Goal: Task Accomplishment & Management: Manage account settings

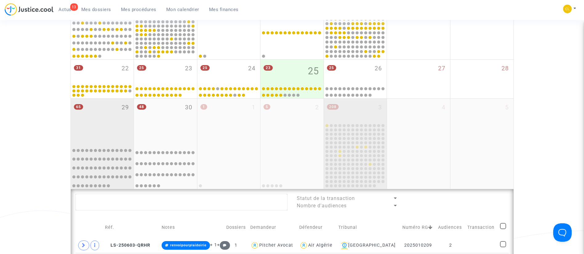
scroll to position [293, 0]
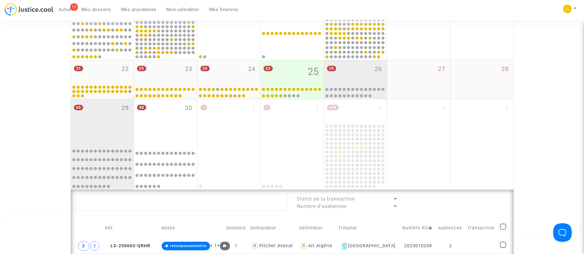
click at [352, 70] on div "25 26" at bounding box center [355, 72] width 63 height 24
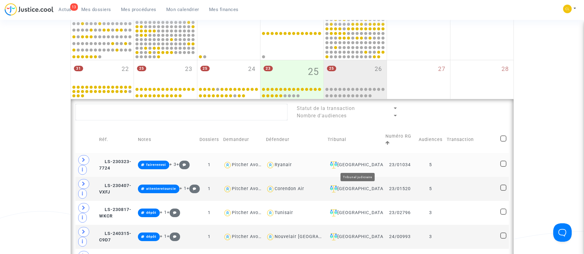
click at [355, 164] on div "[GEOGRAPHIC_DATA]" at bounding box center [354, 165] width 54 height 7
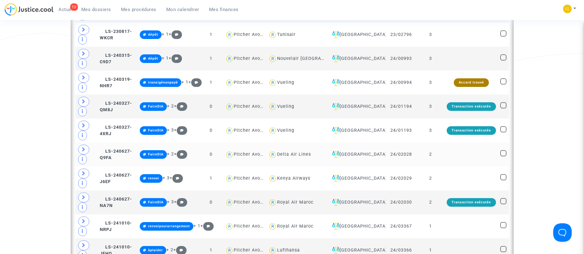
scroll to position [478, 0]
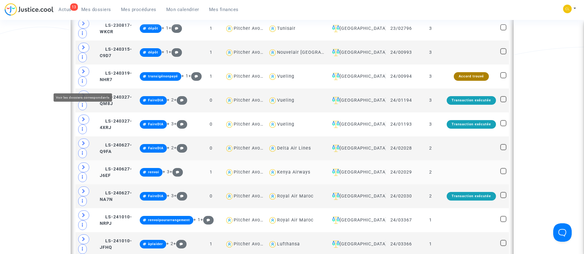
click at [86, 163] on span at bounding box center [83, 168] width 11 height 10
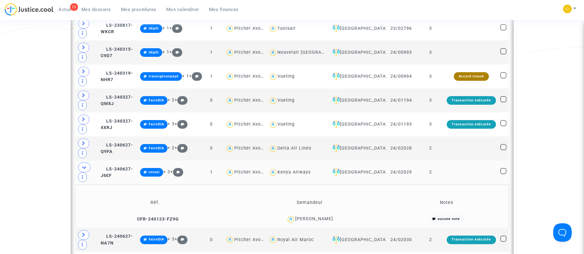
scroll to position [524, 0]
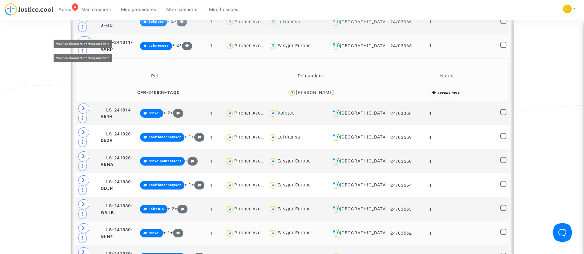
scroll to position [746, 0]
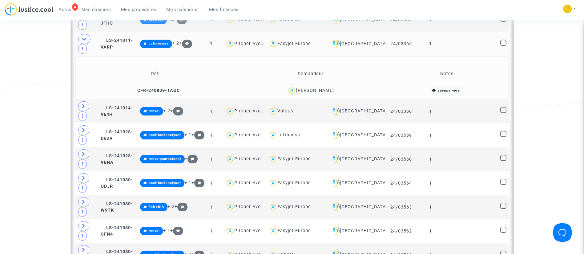
drag, startPoint x: 92, startPoint y: 109, endPoint x: 93, endPoint y: 115, distance: 6.5
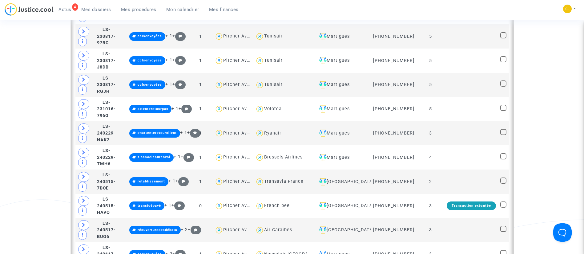
scroll to position [515, 0]
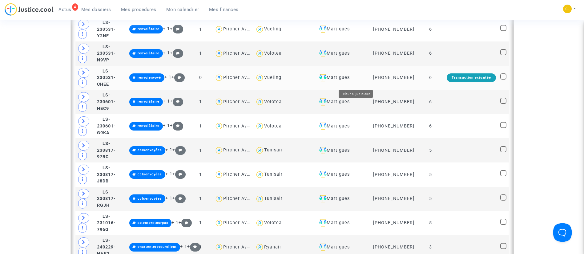
click at [365, 80] on div "Martigues" at bounding box center [343, 77] width 52 height 7
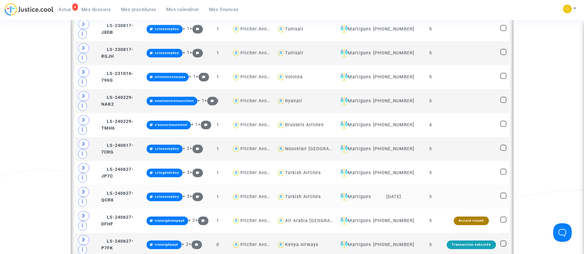
scroll to position [600, 0]
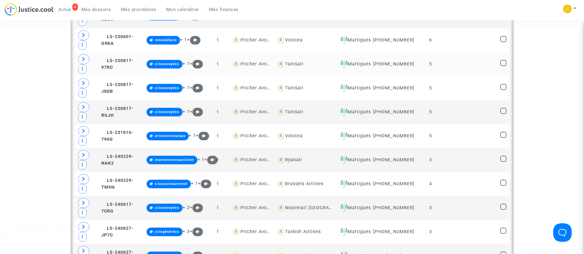
click at [466, 65] on td at bounding box center [471, 64] width 54 height 24
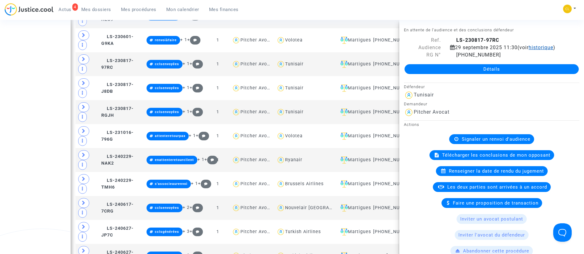
click at [528, 50] on span "historique" at bounding box center [540, 48] width 25 height 6
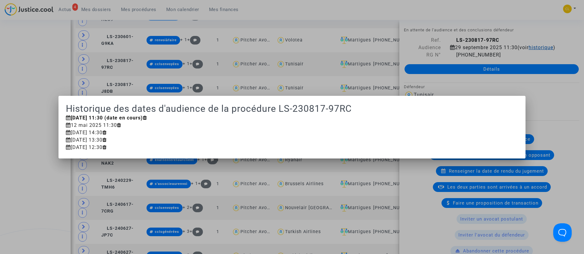
scroll to position [0, 0]
click at [462, 12] on div at bounding box center [292, 127] width 584 height 254
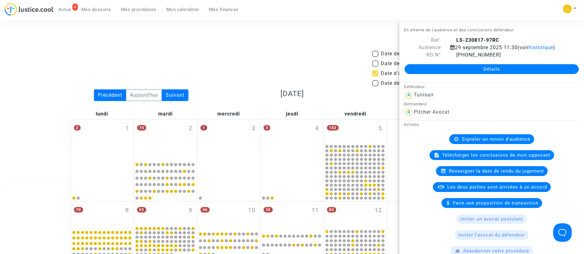
scroll to position [600, 0]
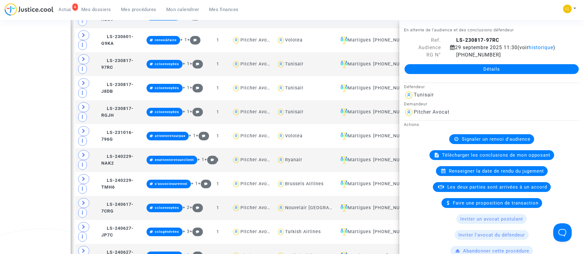
click at [473, 9] on div "4 Actus Mes dossiers Mes procédures Mon calendrier Mes finances Mon profil Chan…" at bounding box center [292, 11] width 584 height 17
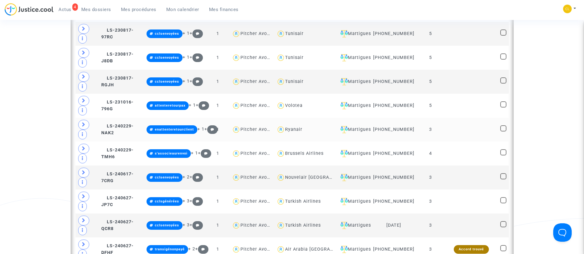
scroll to position [646, 0]
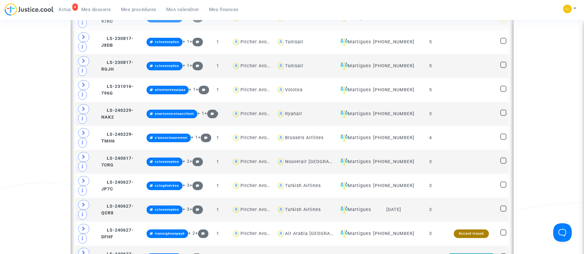
click at [502, 20] on span at bounding box center [503, 17] width 6 height 6
click at [503, 20] on input "checkbox" at bounding box center [503, 20] width 0 height 0
checkbox input "true"
click at [500, 43] on span at bounding box center [503, 41] width 6 height 6
click at [503, 44] on input "checkbox" at bounding box center [503, 44] width 0 height 0
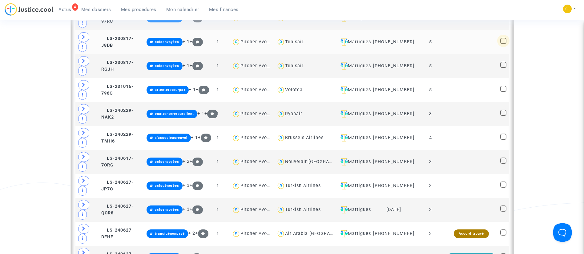
checkbox input "true"
click at [506, 68] on span at bounding box center [503, 65] width 6 height 6
click at [503, 68] on input "checkbox" at bounding box center [503, 68] width 0 height 0
checkbox input "true"
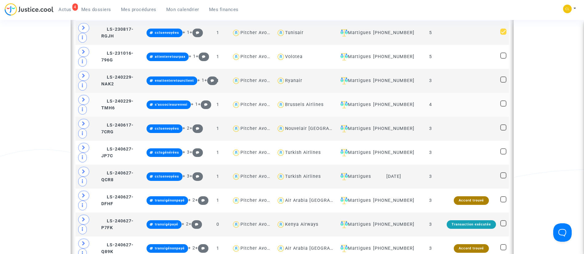
scroll to position [692, 0]
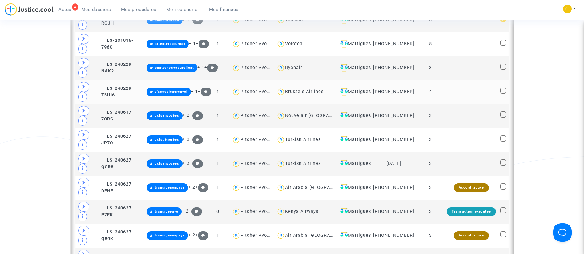
click at [503, 94] on span at bounding box center [503, 91] width 6 height 6
click at [503, 94] on input "checkbox" at bounding box center [503, 94] width 0 height 0
checkbox input "true"
click at [503, 118] on span at bounding box center [503, 115] width 6 height 6
click at [503, 118] on input "checkbox" at bounding box center [503, 118] width 0 height 0
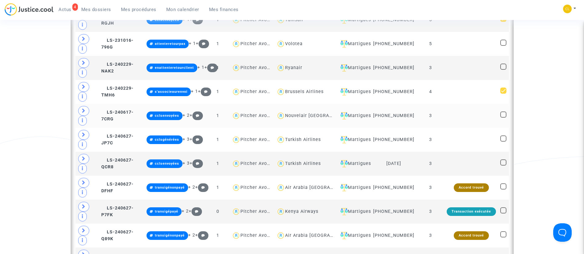
checkbox input "true"
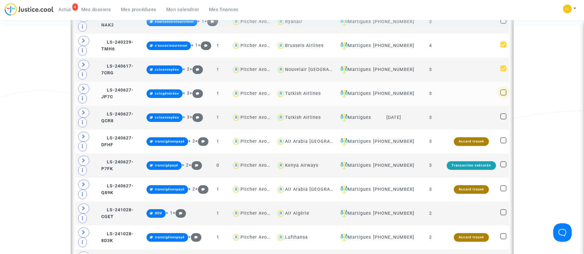
click at [504, 96] on span at bounding box center [503, 93] width 6 height 6
click at [503, 96] on input "checkbox" at bounding box center [503, 96] width 0 height 0
checkbox input "true"
click at [504, 120] on span at bounding box center [503, 117] width 6 height 6
click at [503, 120] on input "checkbox" at bounding box center [503, 120] width 0 height 0
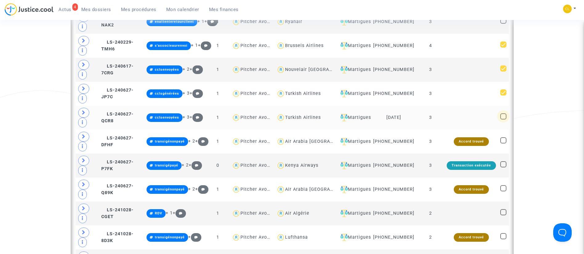
checkbox input "true"
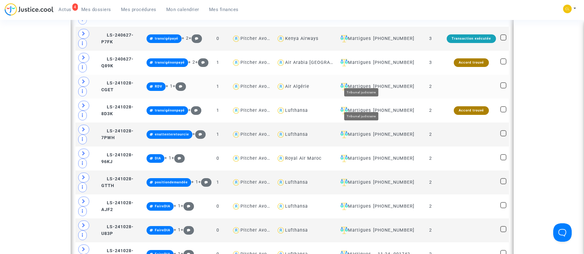
scroll to position [877, 0]
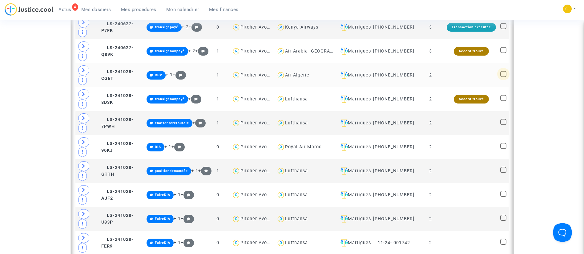
click at [502, 77] on span at bounding box center [503, 74] width 6 height 6
click at [503, 78] on input "checkbox" at bounding box center [503, 77] width 0 height 0
checkbox input "true"
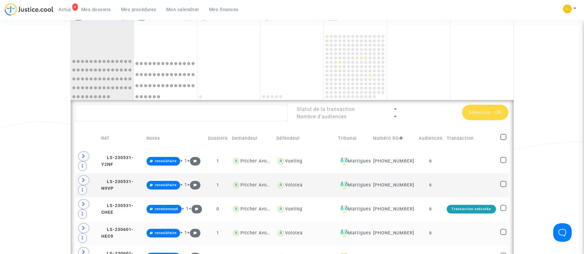
scroll to position [369, 0]
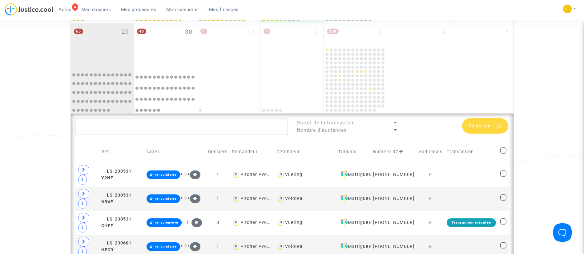
click at [503, 153] on span at bounding box center [503, 151] width 6 height 6
click at [503, 154] on input "checkbox" at bounding box center [503, 154] width 0 height 0
checkbox input "true"
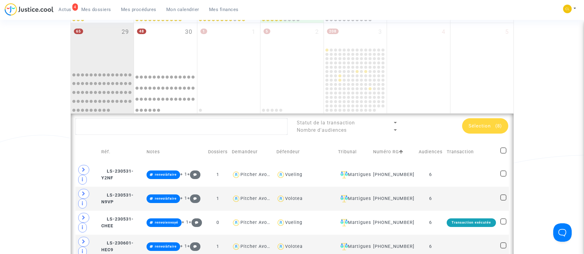
checkbox input "true"
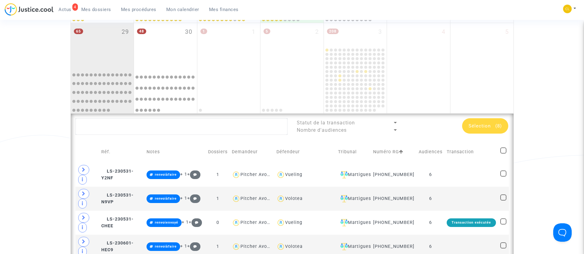
checkbox input "true"
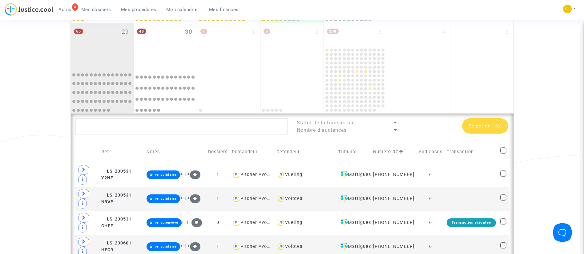
checkbox input "true"
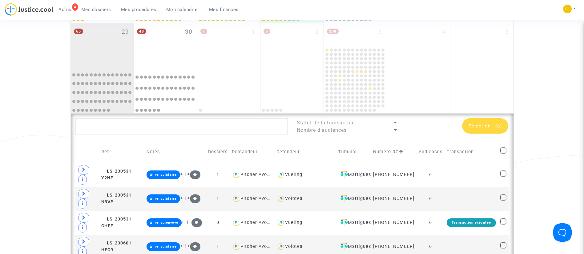
checkbox input "true"
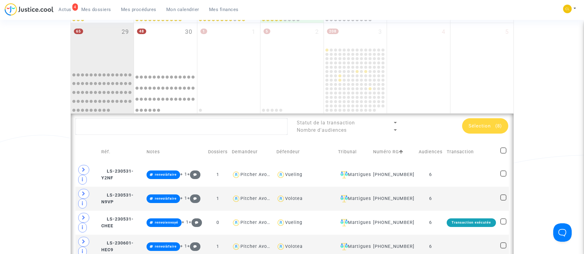
checkbox input "true"
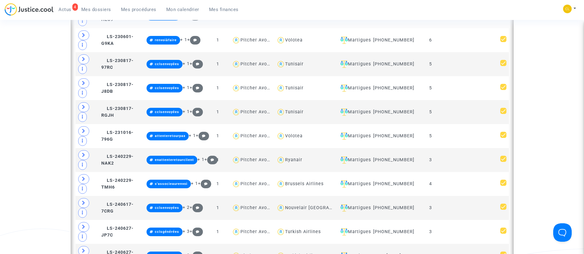
scroll to position [462, 0]
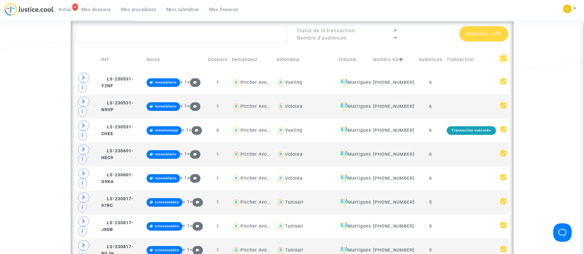
click at [501, 61] on span at bounding box center [503, 58] width 6 height 6
click at [503, 62] on input "checkbox" at bounding box center [503, 62] width 0 height 0
checkbox input "false"
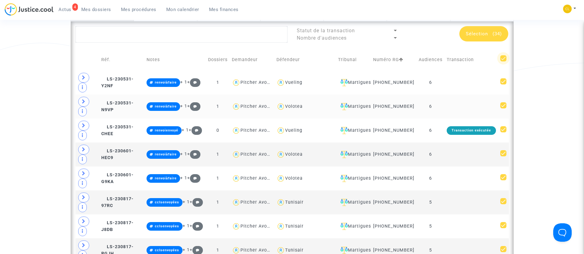
checkbox input "false"
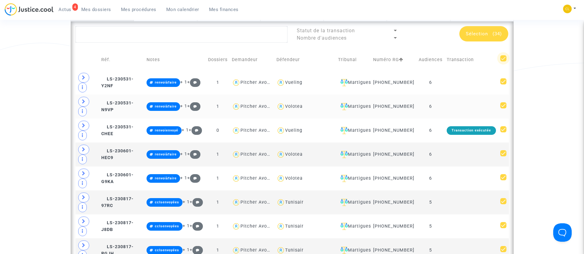
checkbox input "false"
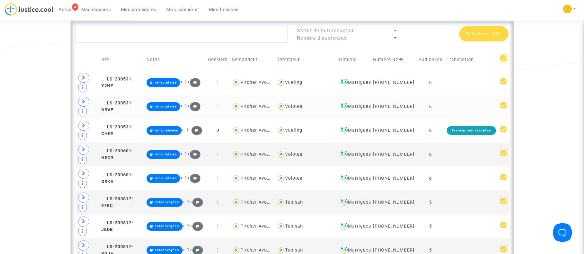
checkbox input "false"
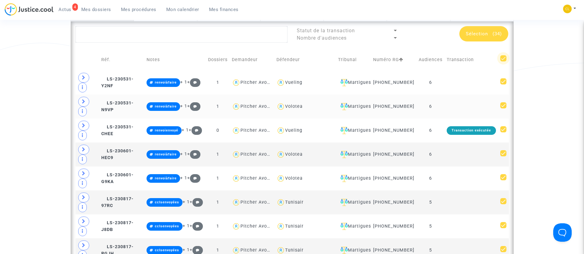
checkbox input "false"
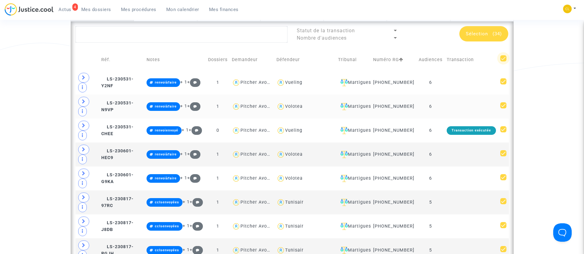
checkbox input "false"
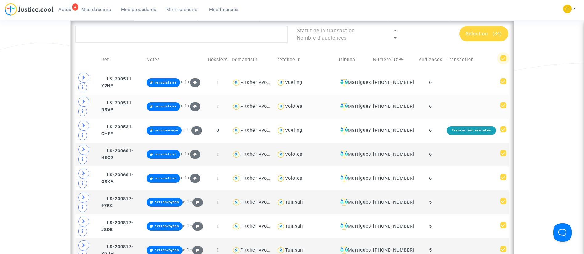
checkbox input "false"
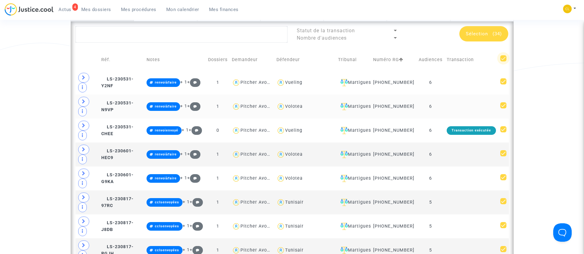
checkbox input "false"
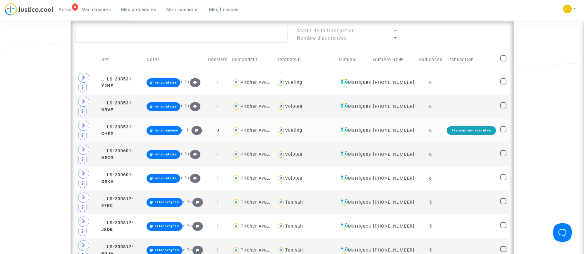
scroll to position [185, 0]
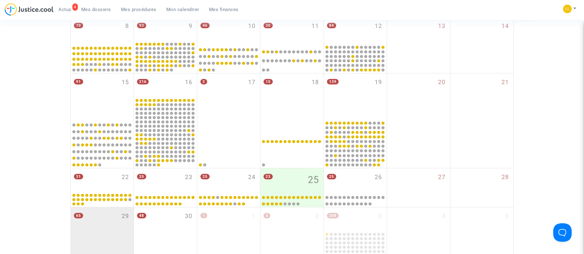
click at [127, 10] on span "Mes procédures" at bounding box center [138, 10] width 35 height 6
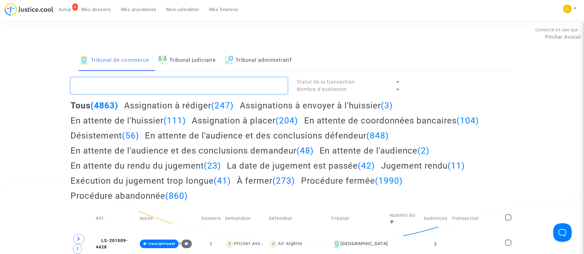
click at [154, 92] on textarea at bounding box center [178, 86] width 217 height 17
click at [180, 85] on textarea at bounding box center [178, 86] width 217 height 17
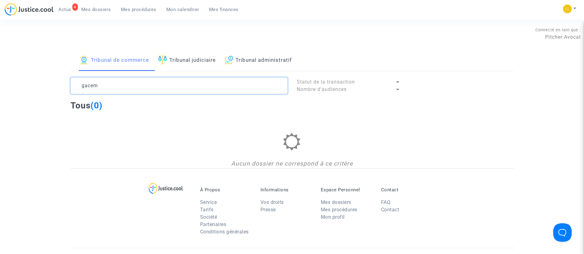
type textarea "gacem"
click at [189, 54] on link "Tribunal judiciaire" at bounding box center [187, 60] width 58 height 21
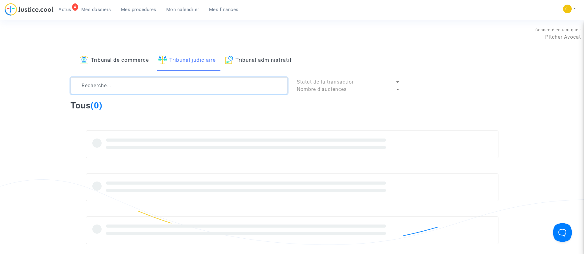
click at [192, 87] on textarea at bounding box center [178, 86] width 217 height 17
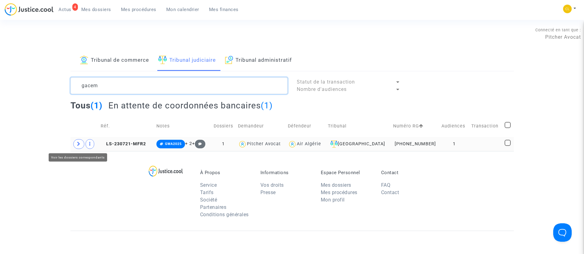
type textarea "gacem"
click at [78, 138] on td at bounding box center [84, 144] width 28 height 14
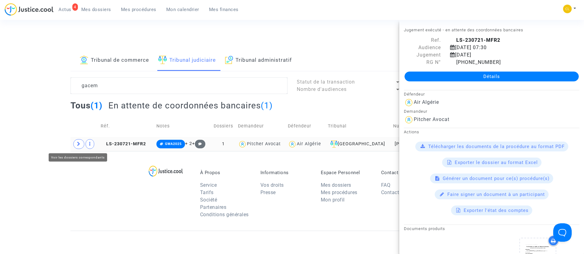
click at [77, 147] on span at bounding box center [78, 144] width 11 height 10
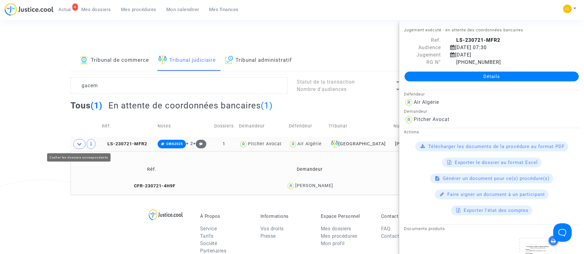
click at [55, 141] on div "Tribunal de commerce Tribunal judiciaire Tribunal administratif gacem Statut de…" at bounding box center [292, 122] width 584 height 145
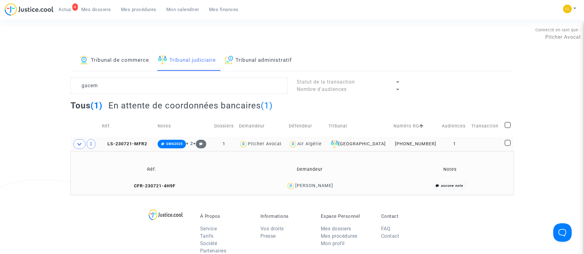
click at [107, 11] on span "Mes dossiers" at bounding box center [96, 10] width 30 height 6
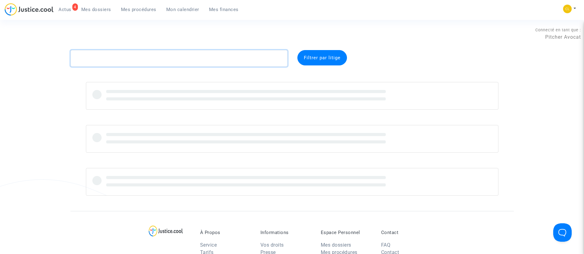
click at [129, 62] on textarea at bounding box center [178, 58] width 217 height 17
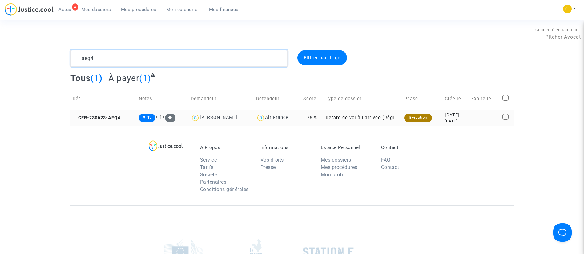
type textarea "aeq4"
click at [467, 121] on div "[DATE]" at bounding box center [456, 121] width 22 height 5
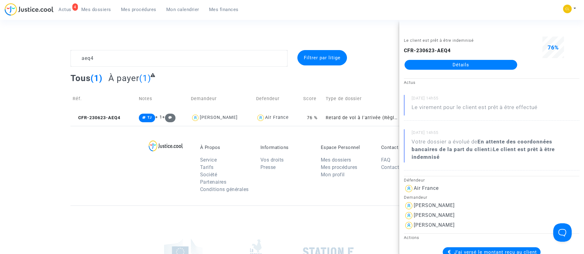
click at [438, 68] on link "Détails" at bounding box center [460, 65] width 113 height 10
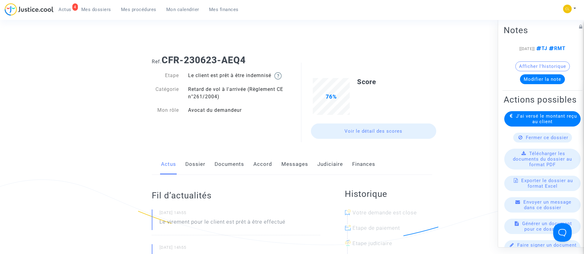
click at [257, 166] on link "Accord" at bounding box center [262, 164] width 19 height 20
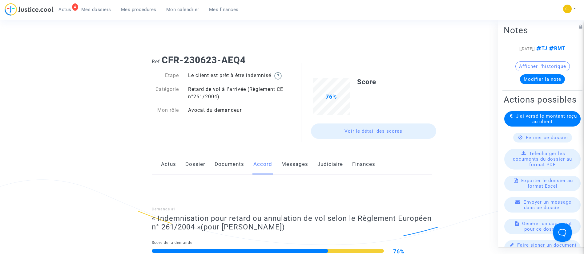
click at [330, 162] on link "Judiciaire" at bounding box center [330, 164] width 26 height 20
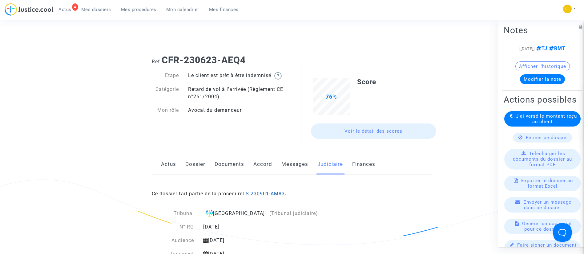
click at [266, 195] on link "LS-230901-AM83" at bounding box center [263, 194] width 42 height 6
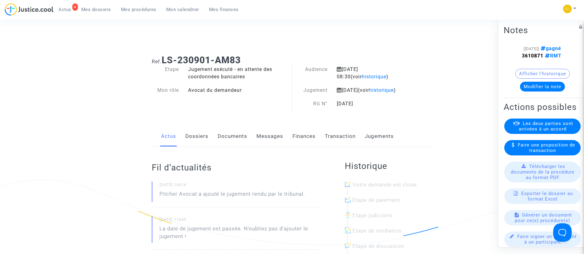
click at [374, 144] on link "Jugements" at bounding box center [379, 136] width 29 height 20
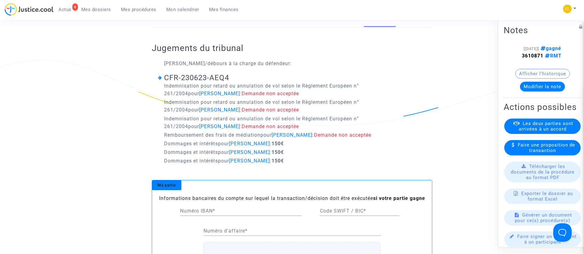
scroll to position [120, 0]
click at [225, 25] on link "Documents" at bounding box center [233, 16] width 30 height 20
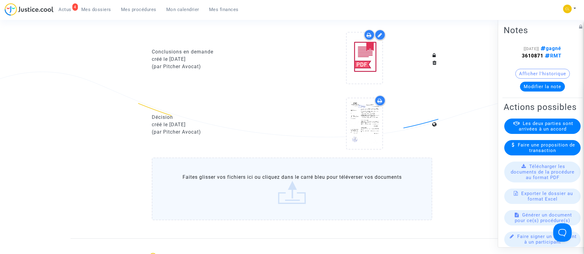
scroll to position [433, 0]
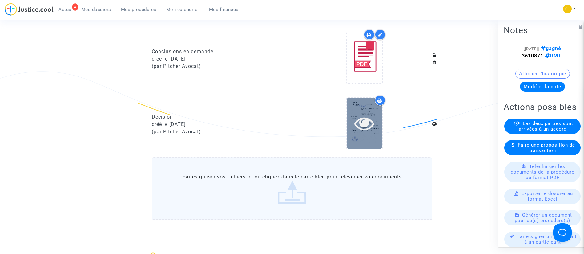
click at [366, 123] on icon at bounding box center [364, 124] width 20 height 20
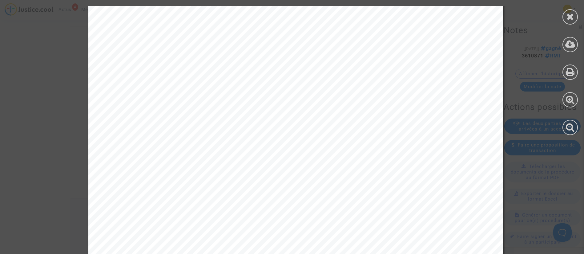
scroll to position [4352, 0]
click at [571, 19] on icon at bounding box center [570, 16] width 8 height 9
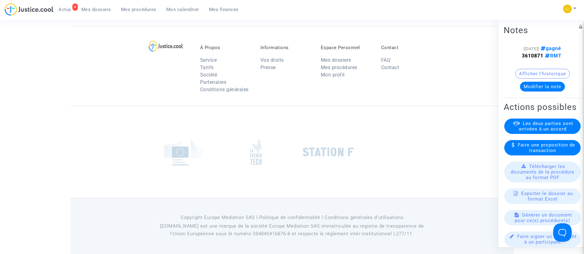
drag, startPoint x: 101, startPoint y: 10, endPoint x: 132, endPoint y: 58, distance: 57.1
click at [101, 10] on span "Mes dossiers" at bounding box center [96, 10] width 30 height 6
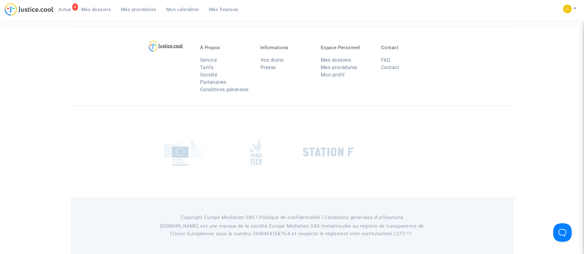
scroll to position [21, 0]
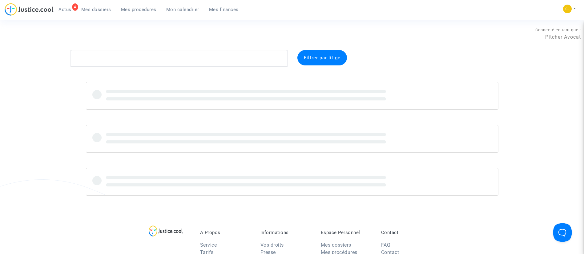
click at [134, 12] on span "Mes procédures" at bounding box center [138, 10] width 35 height 6
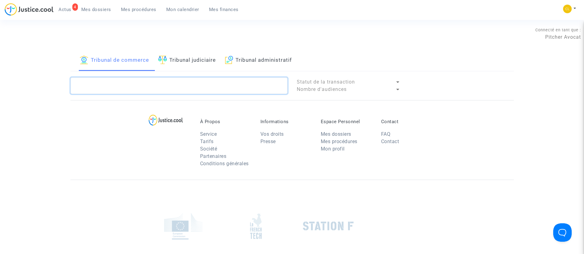
click at [114, 83] on textarea at bounding box center [178, 86] width 217 height 17
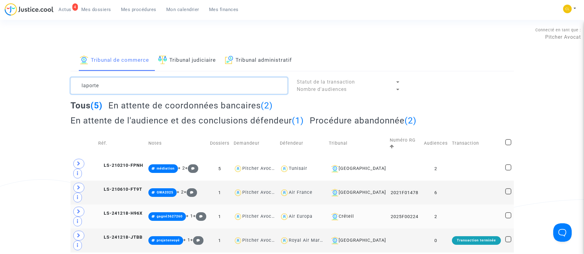
type textarea "laporte"
click at [491, 205] on td at bounding box center [476, 217] width 53 height 24
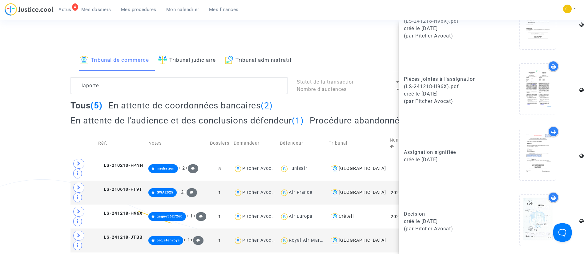
scroll to position [354, 0]
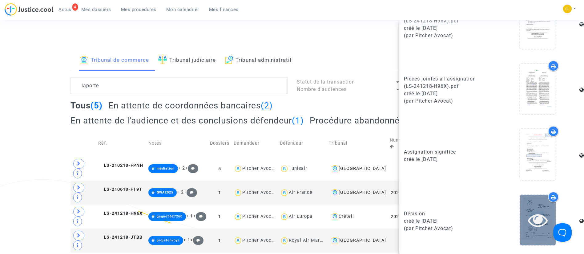
click at [541, 218] on icon at bounding box center [538, 220] width 20 height 20
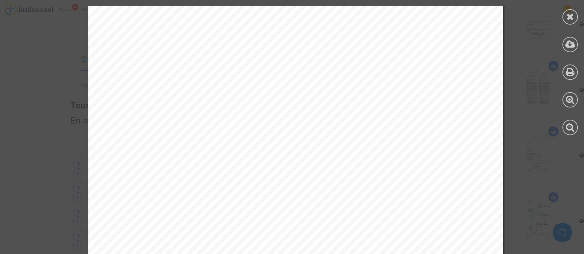
scroll to position [3062, 0]
click at [575, 14] on div at bounding box center [569, 16] width 15 height 15
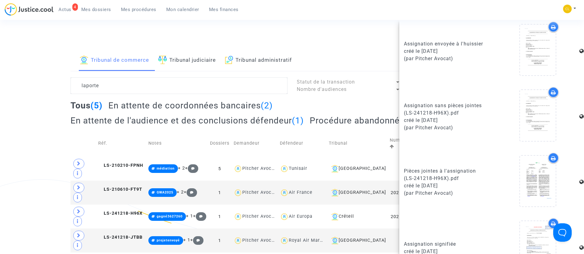
scroll to position [216, 0]
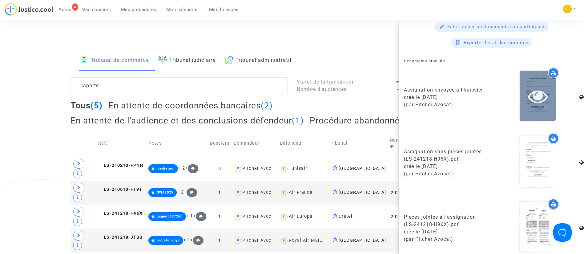
click at [540, 97] on icon at bounding box center [538, 96] width 20 height 20
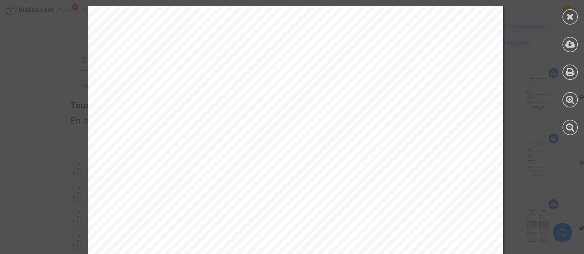
scroll to position [0, 0]
click at [568, 17] on icon at bounding box center [570, 16] width 8 height 9
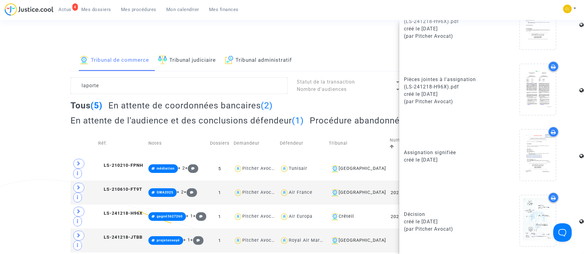
scroll to position [354, 0]
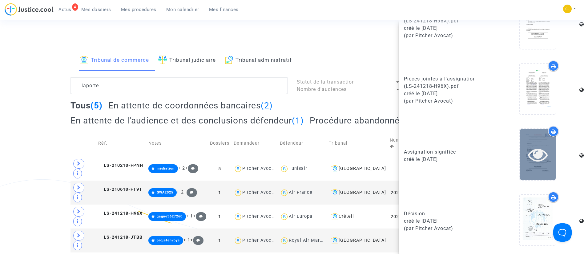
click at [528, 157] on icon at bounding box center [538, 155] width 20 height 20
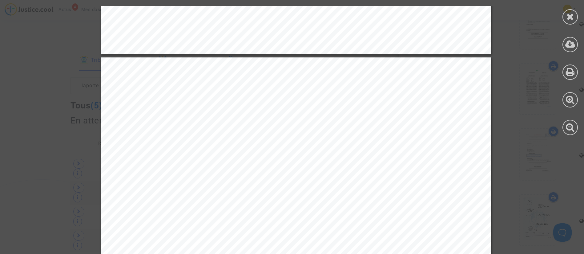
scroll to position [4945, 0]
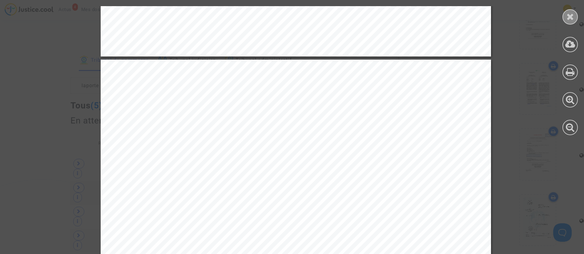
click at [565, 14] on div at bounding box center [569, 16] width 15 height 15
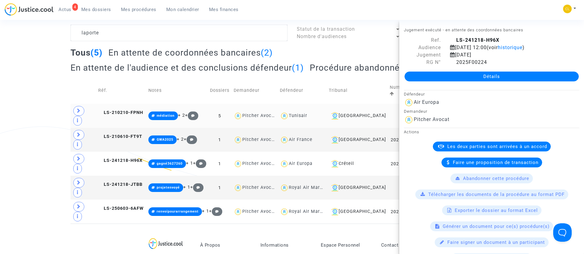
scroll to position [0, 0]
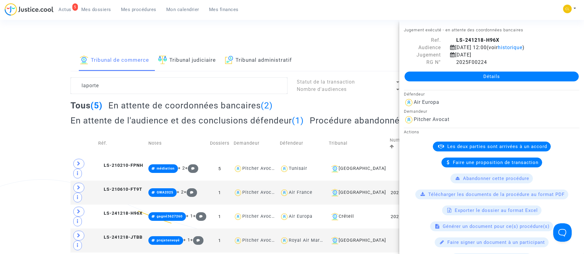
drag, startPoint x: 101, startPoint y: 9, endPoint x: 106, endPoint y: 22, distance: 13.7
click at [101, 9] on span "Mes dossiers" at bounding box center [96, 10] width 30 height 6
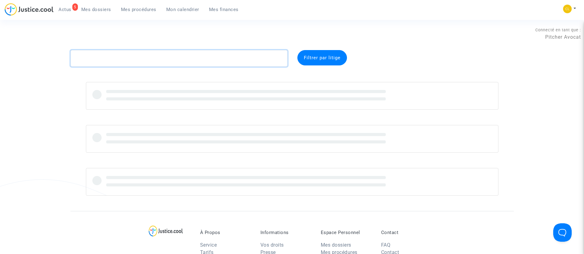
click at [126, 66] on textarea at bounding box center [178, 58] width 217 height 17
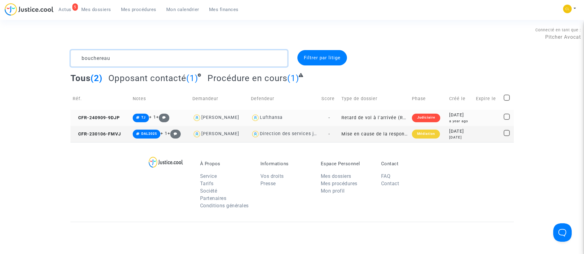
type textarea "bouchereau"
click at [463, 112] on div "[DATE]" at bounding box center [460, 115] width 22 height 7
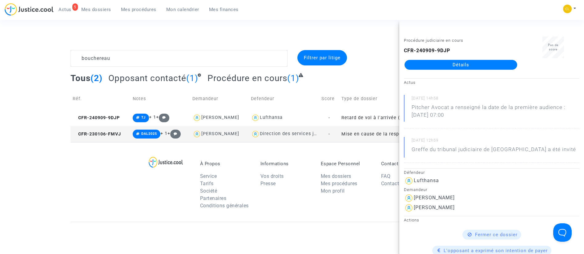
click at [465, 66] on link "Détails" at bounding box center [460, 65] width 113 height 10
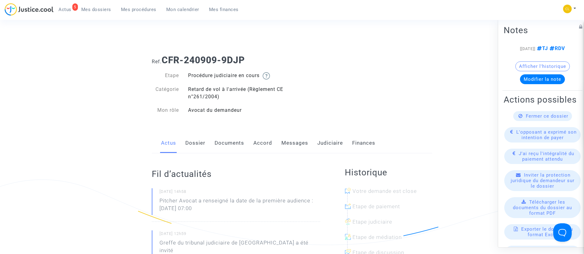
click at [230, 142] on link "Documents" at bounding box center [229, 143] width 30 height 20
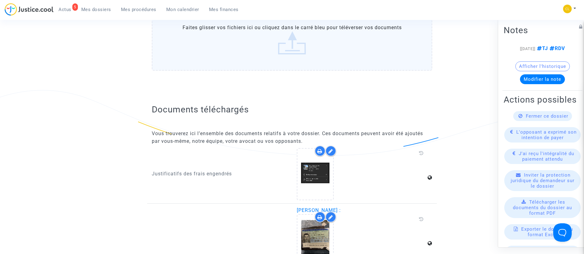
scroll to position [738, 0]
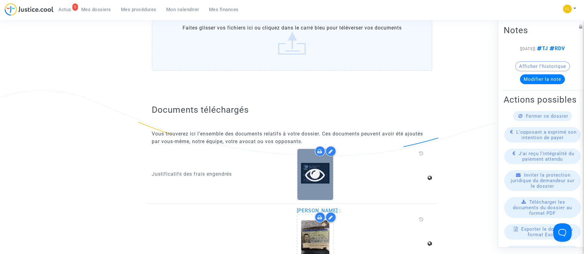
click at [298, 170] on div at bounding box center [315, 175] width 36 height 20
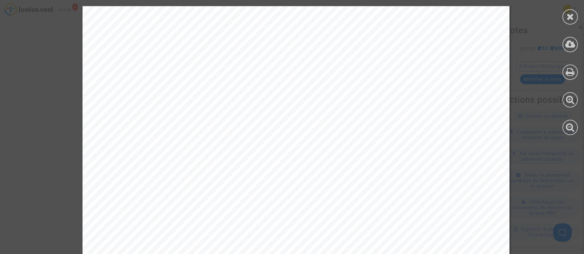
scroll to position [1855, 0]
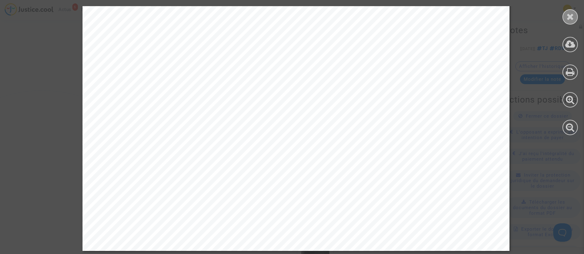
click at [572, 13] on icon at bounding box center [570, 16] width 8 height 9
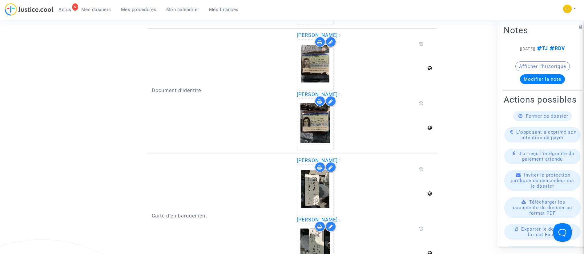
scroll to position [785, 0]
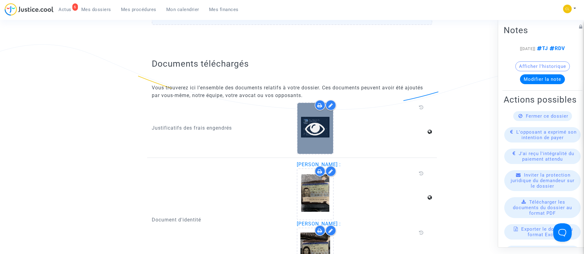
click at [321, 125] on icon at bounding box center [315, 129] width 20 height 20
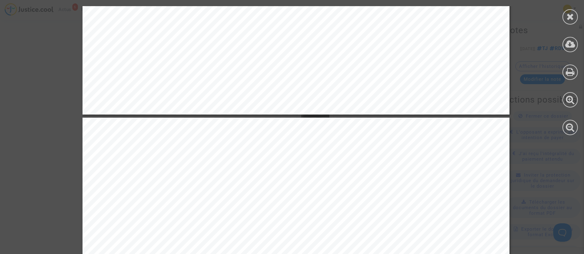
scroll to position [1255, 0]
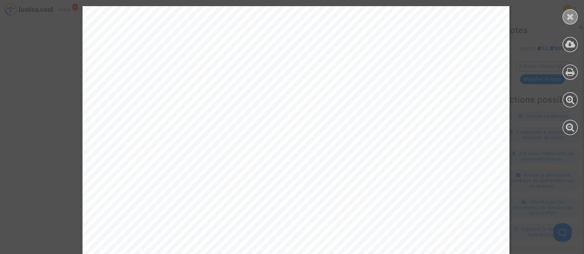
click at [569, 12] on icon at bounding box center [570, 16] width 8 height 9
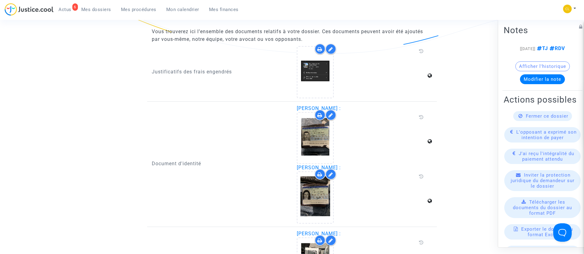
scroll to position [785, 0]
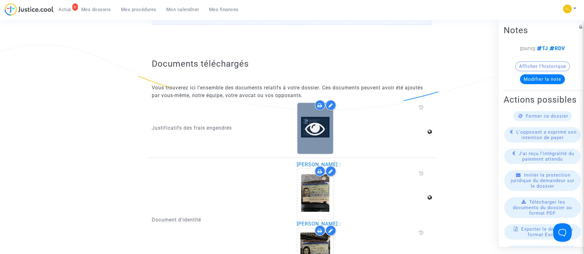
click at [312, 121] on icon at bounding box center [315, 129] width 20 height 20
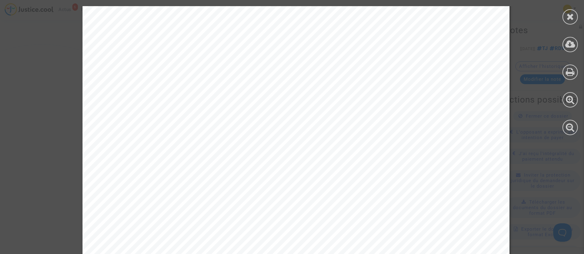
scroll to position [1855, 0]
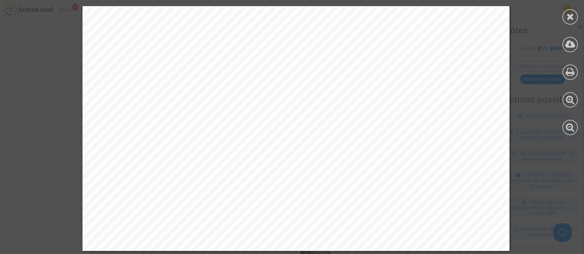
drag, startPoint x: 573, startPoint y: 17, endPoint x: 569, endPoint y: 33, distance: 16.2
click at [574, 17] on icon at bounding box center [570, 16] width 8 height 9
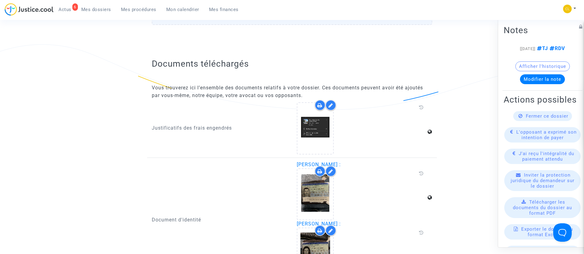
scroll to position [1015, 0]
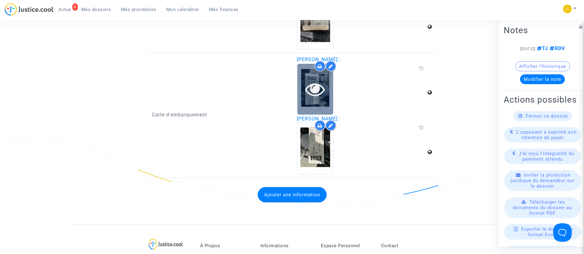
click at [324, 97] on icon at bounding box center [315, 89] width 20 height 20
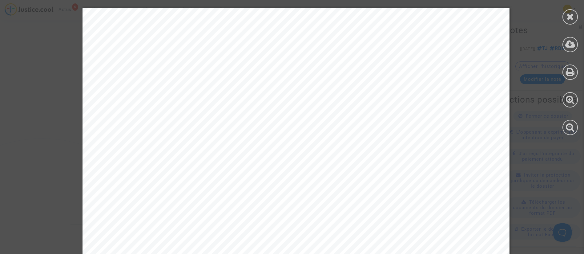
scroll to position [870, 0]
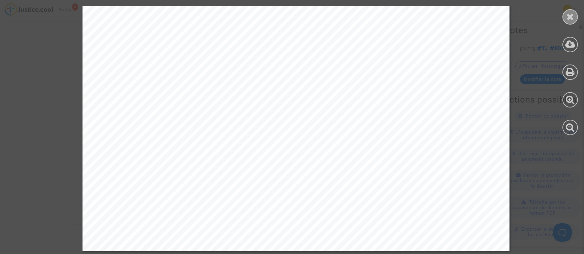
click at [568, 15] on icon at bounding box center [570, 16] width 8 height 9
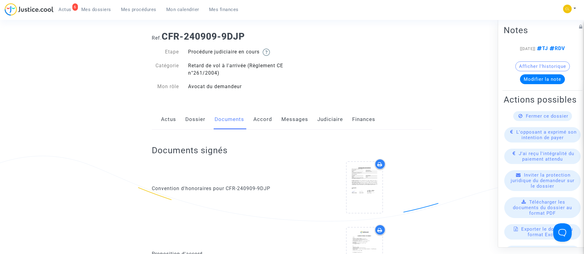
scroll to position [0, 0]
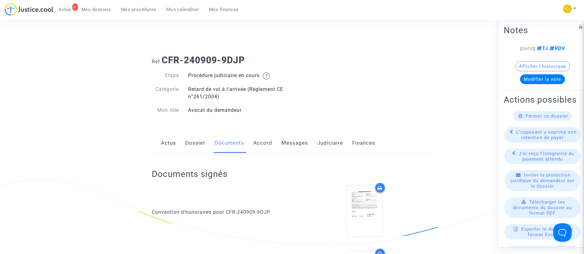
click at [189, 141] on link "Dossier" at bounding box center [195, 143] width 20 height 20
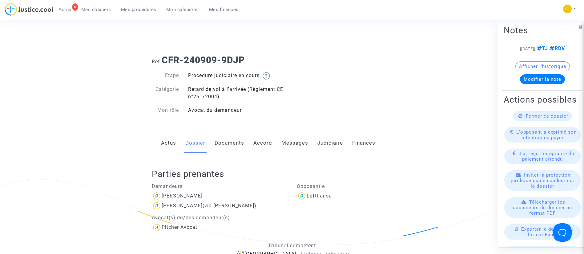
click at [281, 140] on link "Messages" at bounding box center [294, 143] width 27 height 20
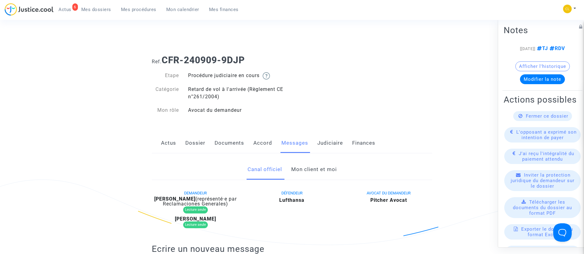
click at [227, 146] on link "Documents" at bounding box center [229, 143] width 30 height 20
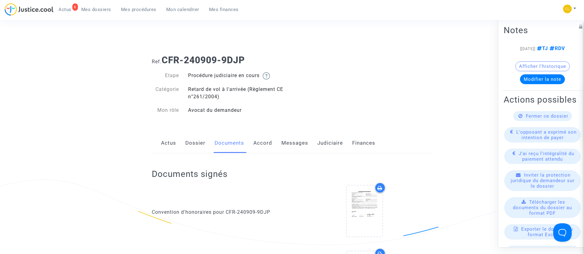
click at [302, 148] on link "Messages" at bounding box center [294, 143] width 27 height 20
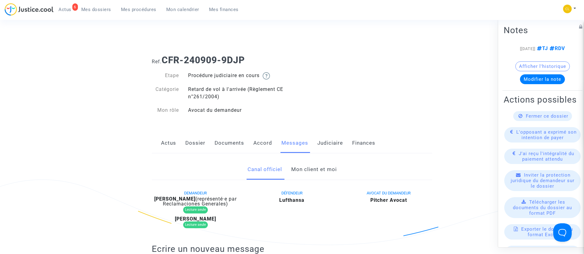
click at [336, 144] on link "Judiciaire" at bounding box center [330, 143] width 26 height 20
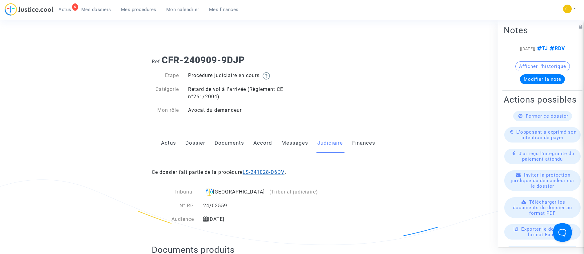
click at [278, 173] on link "LS-241028-D6DV" at bounding box center [263, 173] width 42 height 6
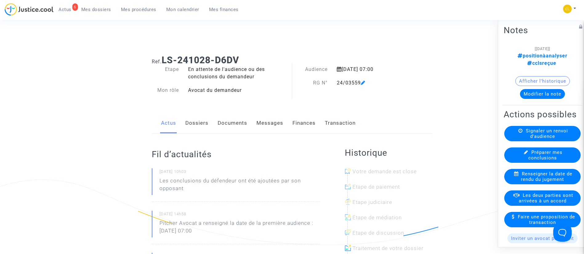
click at [539, 89] on button "Modifier la note" at bounding box center [542, 94] width 45 height 10
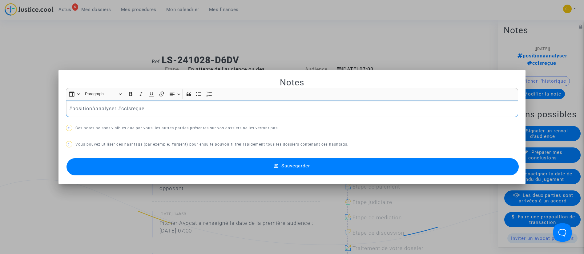
click at [83, 111] on p "#positionàanalyser #cclsreçue" at bounding box center [292, 109] width 446 height 8
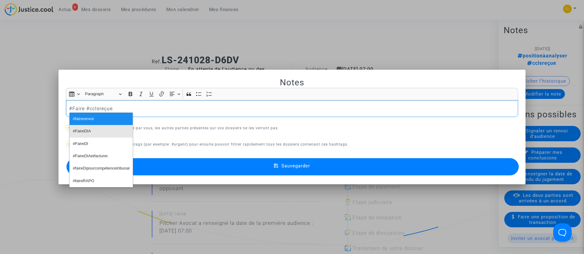
click at [93, 133] on button "#FaireDIA" at bounding box center [101, 131] width 63 height 12
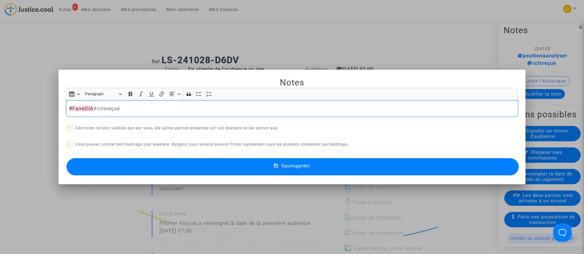
click at [112, 108] on p "#FaireDIA #cclsreçue" at bounding box center [292, 109] width 446 height 8
drag, startPoint x: 112, startPoint y: 108, endPoint x: 113, endPoint y: 97, distance: 10.5
click at [111, 103] on div "#FaireDIA #cclsreçue" at bounding box center [292, 108] width 452 height 17
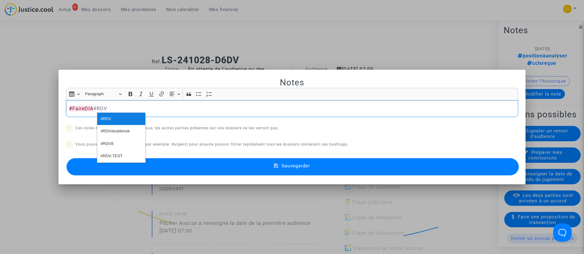
click at [114, 114] on button "#RDV" at bounding box center [121, 119] width 48 height 12
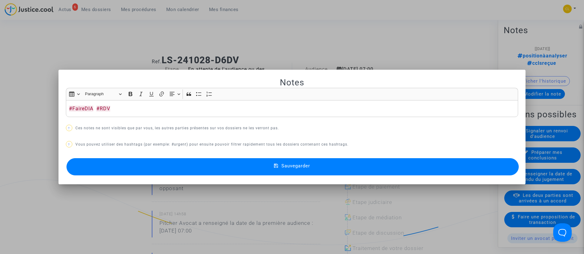
click at [306, 172] on button "Sauvegarder" at bounding box center [292, 166] width 452 height 17
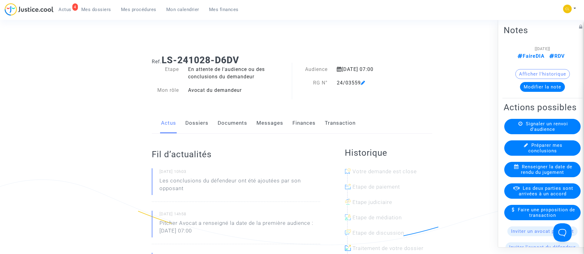
click at [125, 12] on span "Mes procédures" at bounding box center [138, 10] width 35 height 6
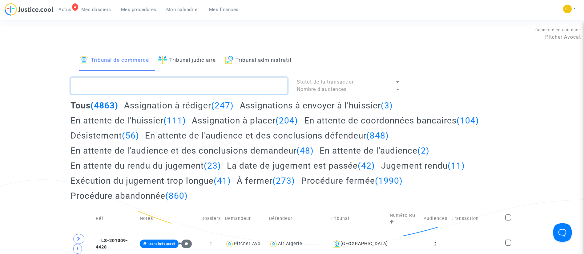
click at [195, 87] on textarea at bounding box center [178, 86] width 217 height 17
drag, startPoint x: 179, startPoint y: 58, endPoint x: 183, endPoint y: 75, distance: 17.3
click at [179, 58] on link "Tribunal judiciaire" at bounding box center [187, 60] width 58 height 21
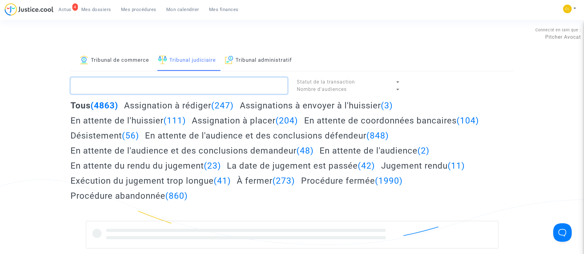
click at [186, 84] on textarea at bounding box center [178, 86] width 217 height 17
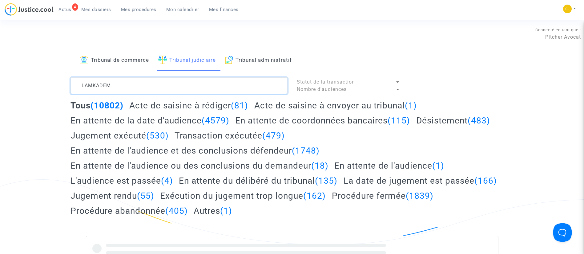
type textarea "LAMKADEM"
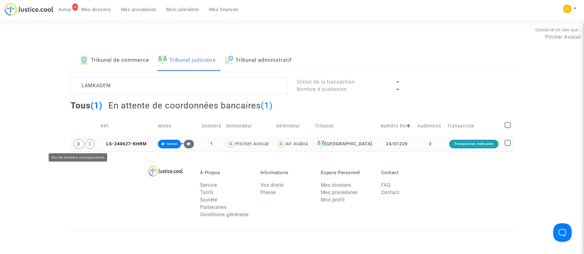
click at [76, 145] on span at bounding box center [78, 144] width 11 height 10
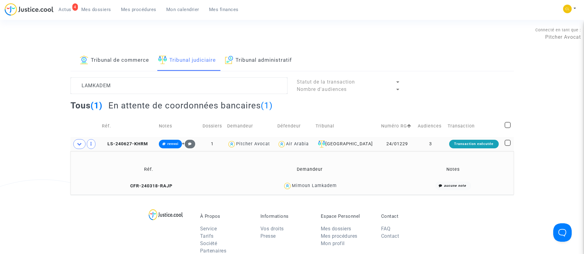
click at [450, 146] on div "Transaction exécutée" at bounding box center [473, 144] width 49 height 9
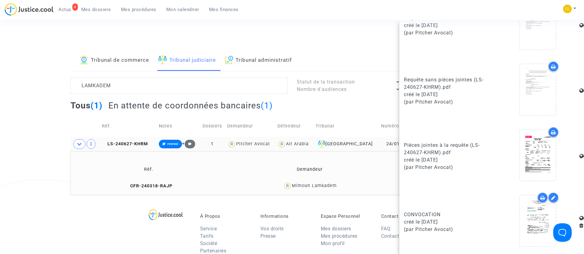
scroll to position [347, 0]
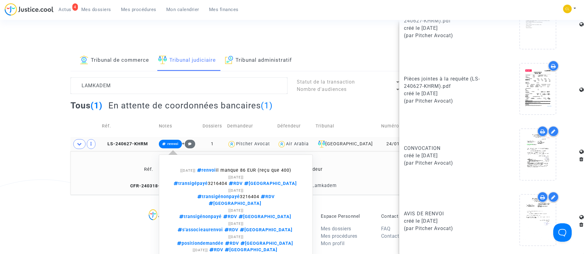
click at [245, 181] on span "transigépayé 3216404 RDV [GEOGRAPHIC_DATA]" at bounding box center [236, 183] width 125 height 5
copy span "3216404"
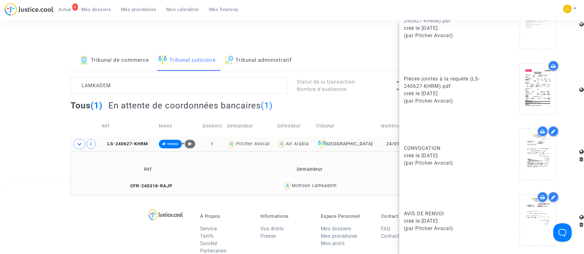
click at [89, 11] on span "Mes dossiers" at bounding box center [96, 10] width 30 height 6
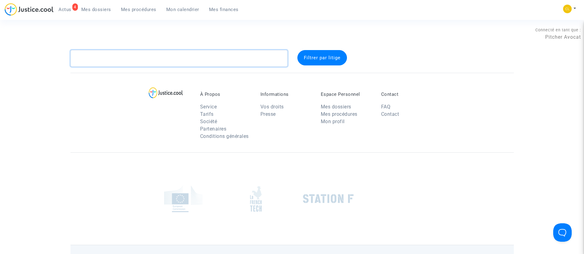
click at [123, 57] on textarea at bounding box center [178, 58] width 217 height 17
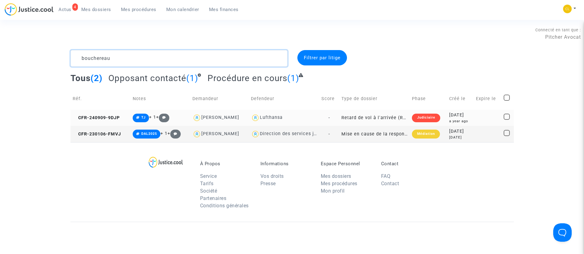
type textarea "bouchereau"
click at [470, 117] on div "[DATE]" at bounding box center [460, 115] width 22 height 7
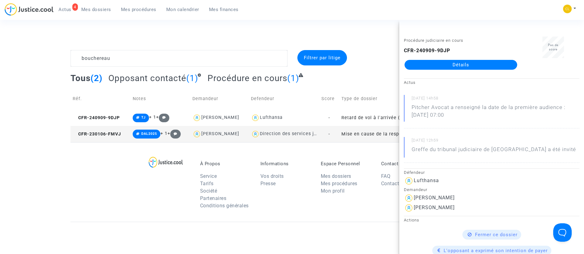
click at [457, 67] on link "Détails" at bounding box center [460, 65] width 113 height 10
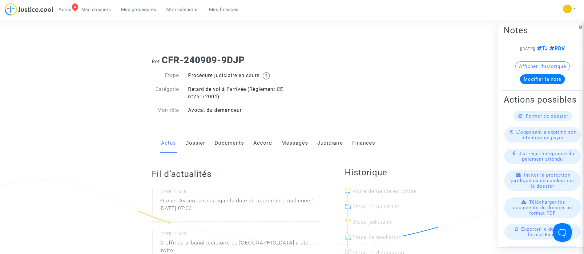
click at [201, 146] on link "Dossier" at bounding box center [195, 143] width 20 height 20
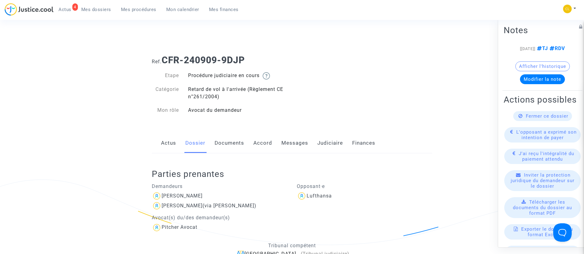
click at [226, 146] on link "Documents" at bounding box center [229, 143] width 30 height 20
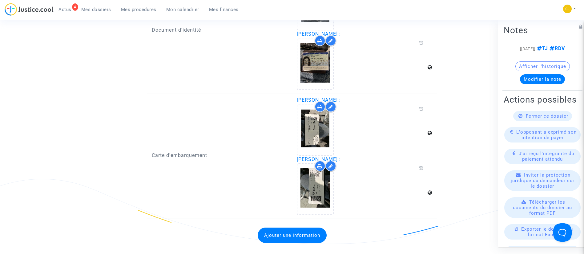
scroll to position [1015, 0]
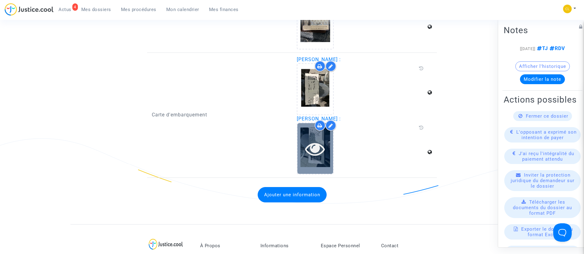
click at [322, 148] on icon at bounding box center [315, 149] width 20 height 20
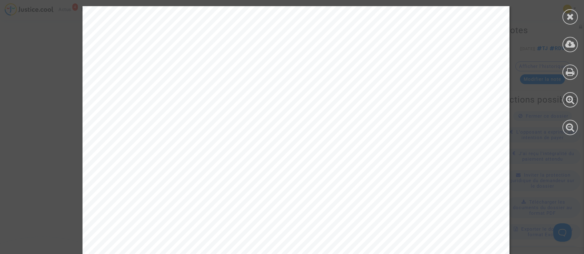
scroll to position [877, 0]
click at [569, 11] on div at bounding box center [569, 16] width 15 height 15
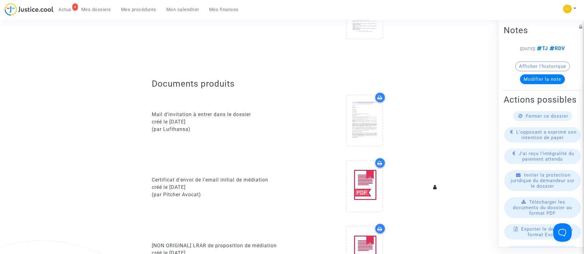
scroll to position [0, 0]
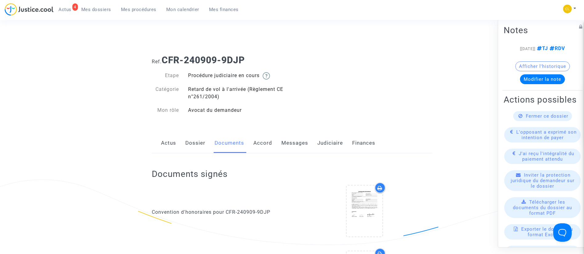
drag, startPoint x: 194, startPoint y: 143, endPoint x: 197, endPoint y: 138, distance: 5.4
click at [194, 143] on link "Dossier" at bounding box center [195, 143] width 20 height 20
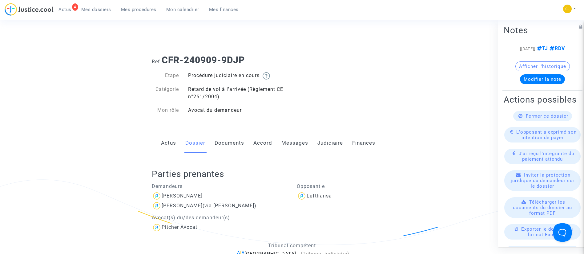
click at [233, 139] on link "Documents" at bounding box center [229, 143] width 30 height 20
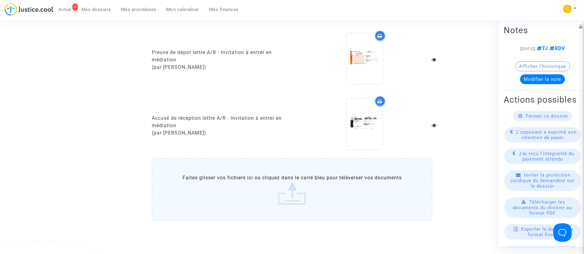
scroll to position [554, 0]
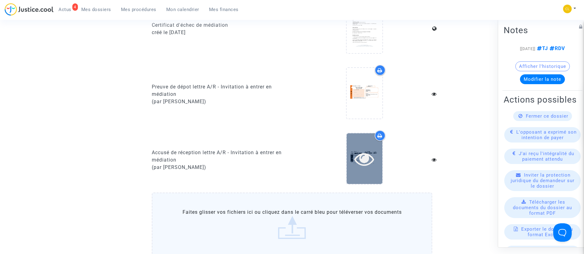
click at [358, 148] on div at bounding box center [364, 159] width 36 height 51
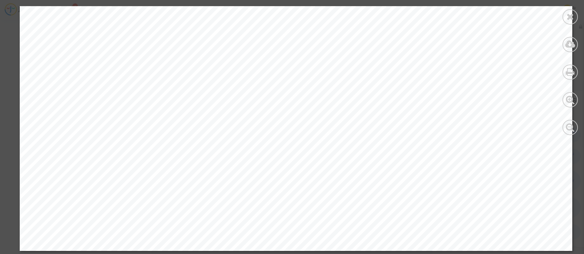
scroll to position [185, 0]
click at [568, 16] on icon at bounding box center [570, 16] width 8 height 9
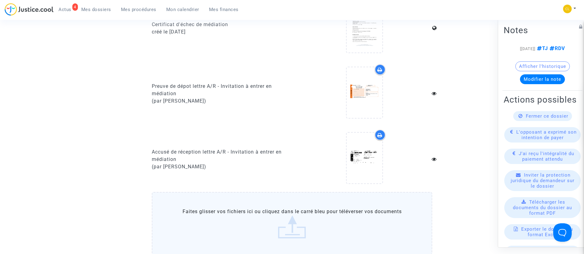
scroll to position [574, 0]
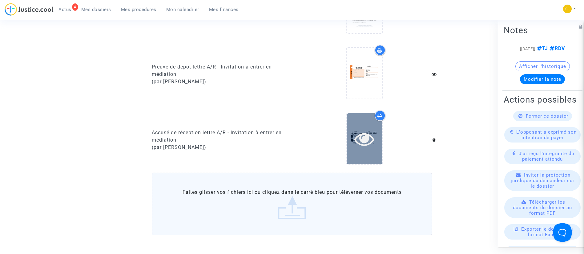
click at [365, 144] on icon at bounding box center [364, 139] width 20 height 20
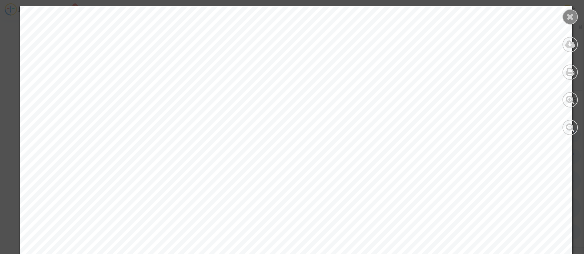
click at [573, 16] on icon at bounding box center [570, 16] width 8 height 9
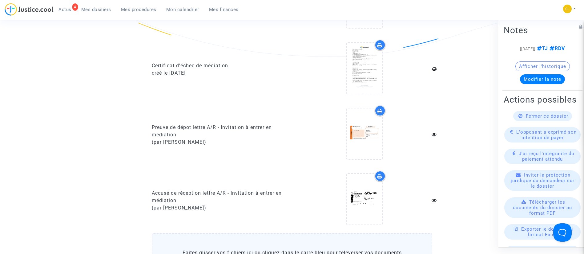
scroll to position [435, 0]
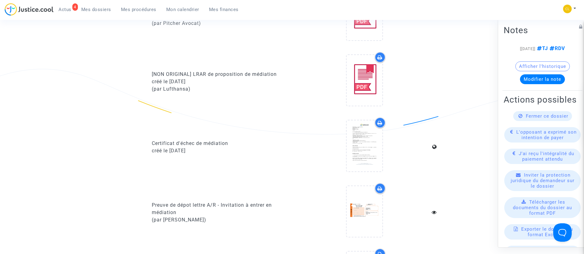
click at [129, 8] on span "Mes procédures" at bounding box center [138, 10] width 35 height 6
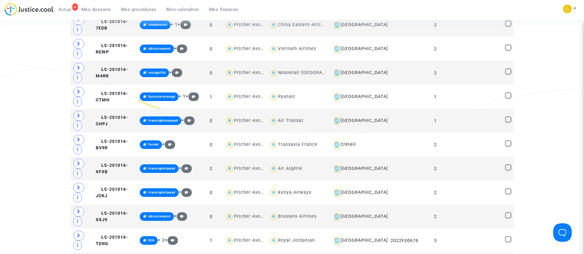
drag, startPoint x: 96, startPoint y: 10, endPoint x: 130, endPoint y: 44, distance: 48.7
click at [96, 10] on span "Mes dossiers" at bounding box center [96, 10] width 30 height 6
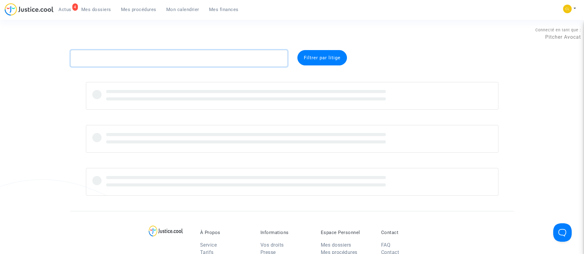
click at [156, 58] on textarea at bounding box center [178, 58] width 217 height 17
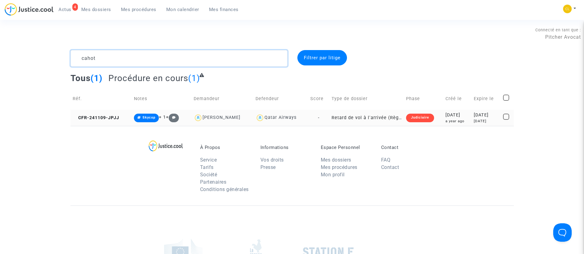
type textarea "cahot"
click at [452, 112] on div "[DATE]" at bounding box center [457, 115] width 24 height 7
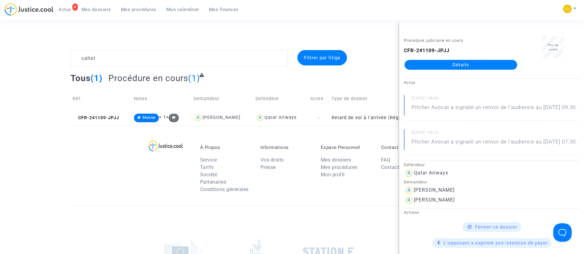
click at [452, 69] on link "Détails" at bounding box center [460, 65] width 113 height 10
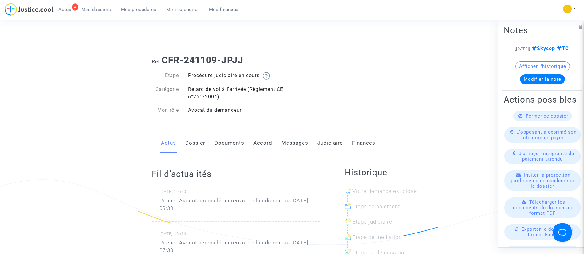
click at [281, 142] on link "Messages" at bounding box center [294, 143] width 27 height 20
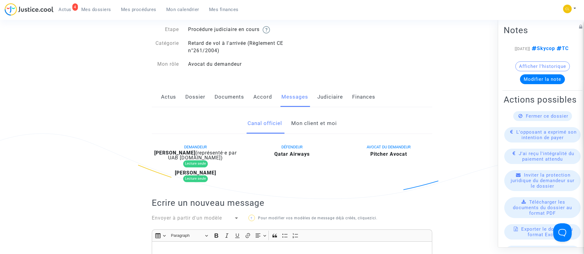
click at [302, 124] on link "Mon client et moi" at bounding box center [314, 124] width 46 height 20
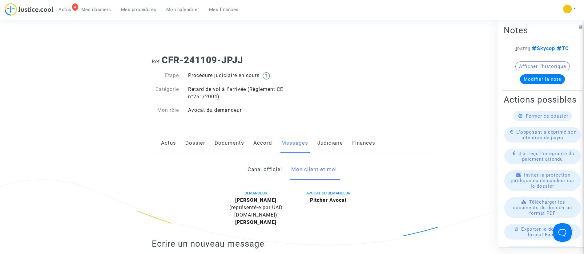
click at [226, 139] on link "Documents" at bounding box center [229, 143] width 30 height 20
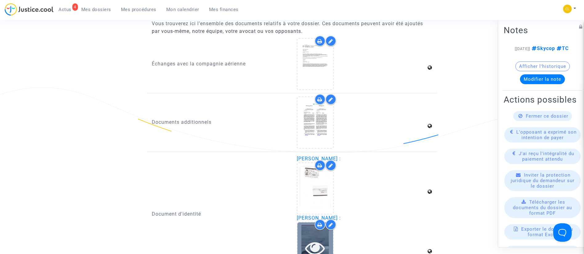
scroll to position [738, 0]
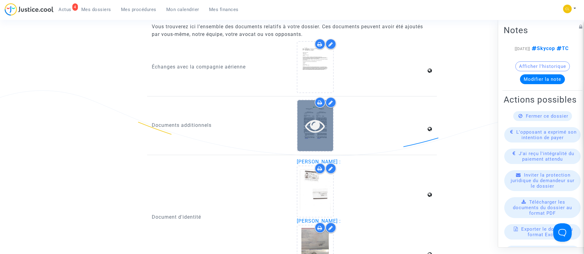
click at [326, 122] on div at bounding box center [315, 126] width 36 height 20
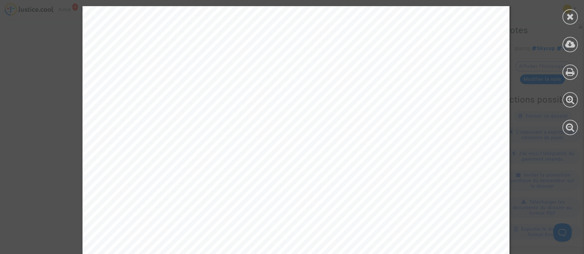
scroll to position [1980, 0]
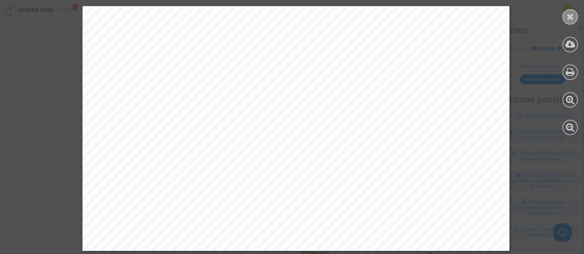
click at [566, 17] on icon at bounding box center [570, 16] width 8 height 9
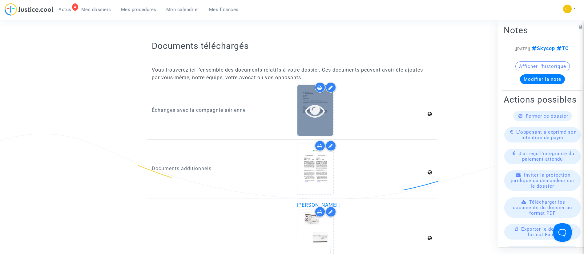
scroll to position [709, 0]
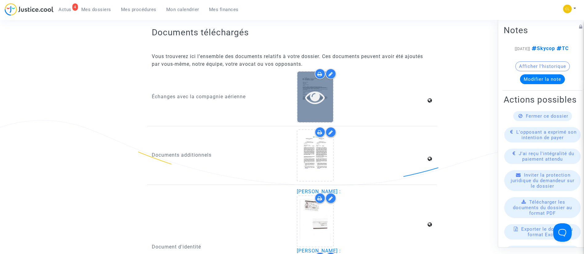
click at [306, 105] on icon at bounding box center [315, 97] width 20 height 20
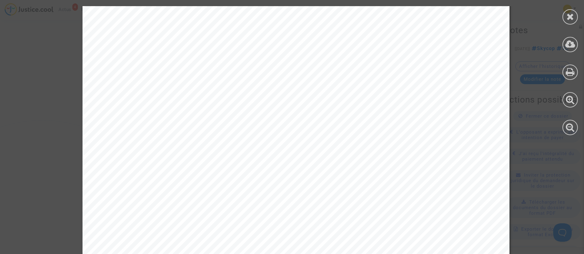
scroll to position [1425, 0]
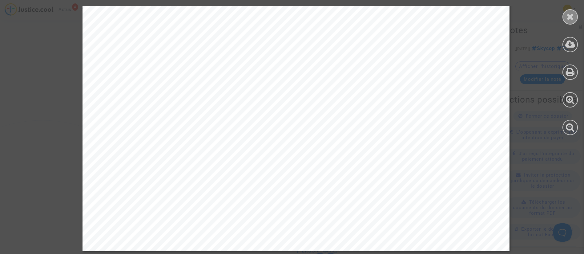
click at [573, 19] on icon at bounding box center [570, 16] width 8 height 9
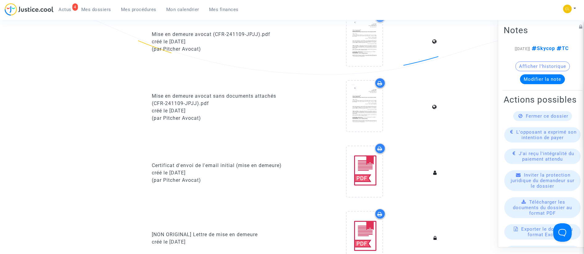
scroll to position [0, 0]
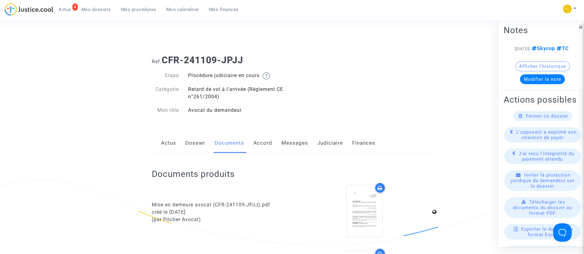
click at [196, 143] on link "Dossier" at bounding box center [195, 143] width 20 height 20
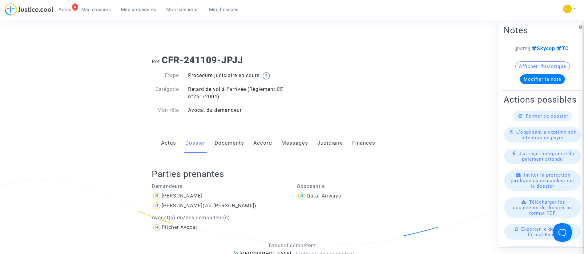
click at [102, 7] on span "Mes dossiers" at bounding box center [96, 10] width 30 height 6
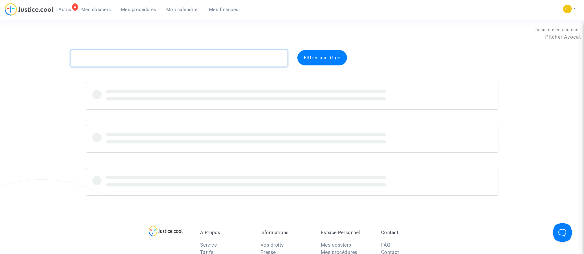
drag, startPoint x: 190, startPoint y: 60, endPoint x: 205, endPoint y: 56, distance: 15.3
click at [203, 58] on textarea at bounding box center [178, 58] width 217 height 17
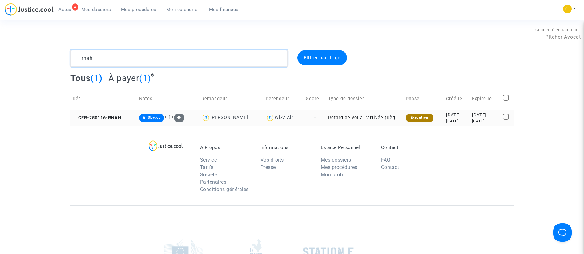
type textarea "rnah"
click at [456, 124] on td "[DATE] [DATE]" at bounding box center [457, 118] width 26 height 16
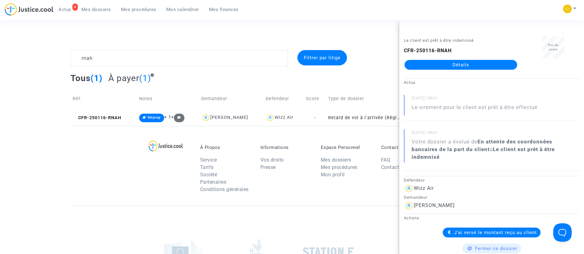
click at [477, 66] on link "Détails" at bounding box center [460, 65] width 113 height 10
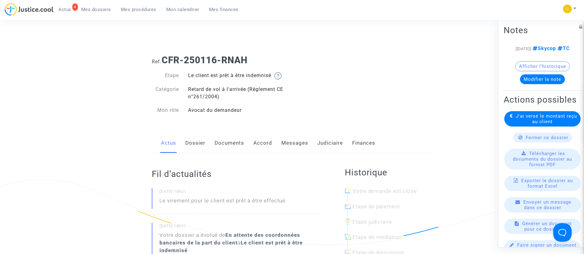
click at [326, 142] on link "Judiciaire" at bounding box center [330, 143] width 26 height 20
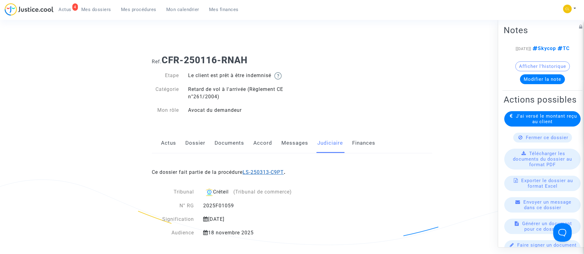
click at [265, 174] on link "LS-250313-C9PT" at bounding box center [262, 173] width 41 height 6
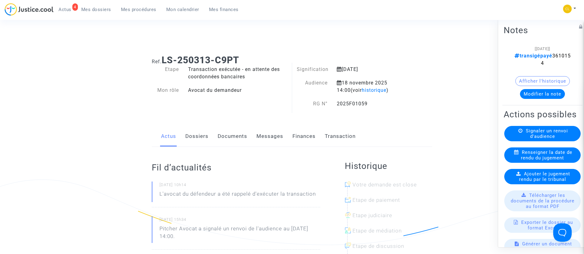
click at [343, 139] on link "Transaction" at bounding box center [340, 136] width 31 height 20
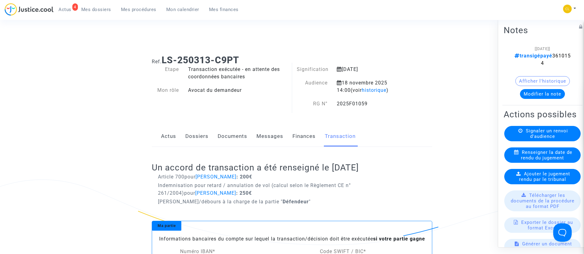
click at [300, 137] on link "Finances" at bounding box center [303, 136] width 23 height 20
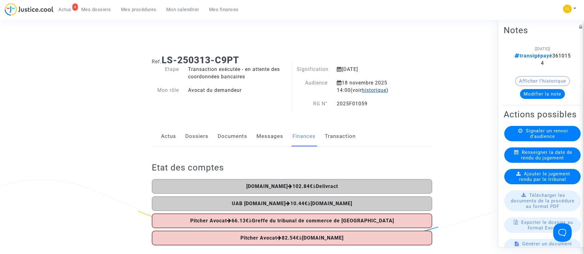
click at [364, 90] on span "historique" at bounding box center [374, 90] width 25 height 6
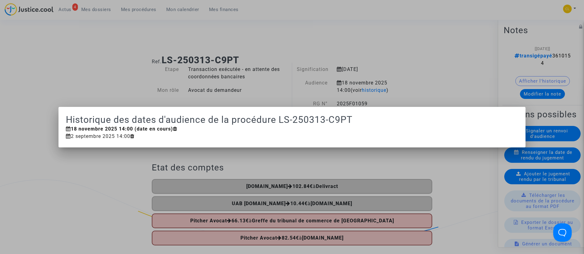
click at [257, 67] on div at bounding box center [292, 127] width 584 height 254
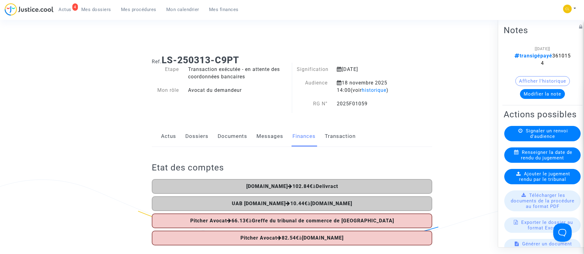
click at [143, 7] on span "Mes procédures" at bounding box center [138, 10] width 35 height 6
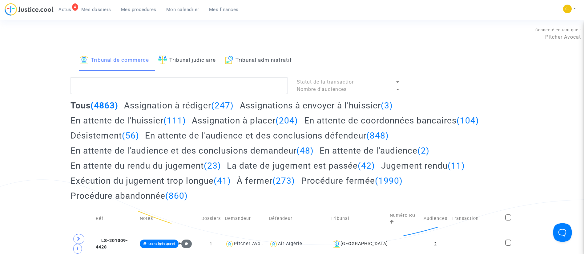
click at [198, 183] on h2 "Exécution du jugement trop longue (41)" at bounding box center [150, 181] width 160 height 11
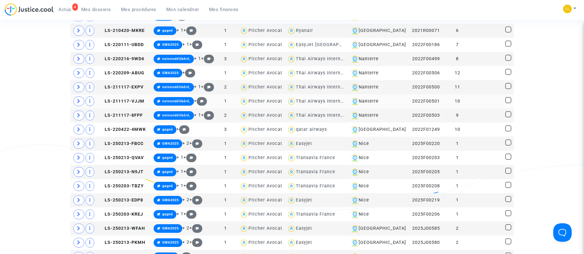
scroll to position [329, 0]
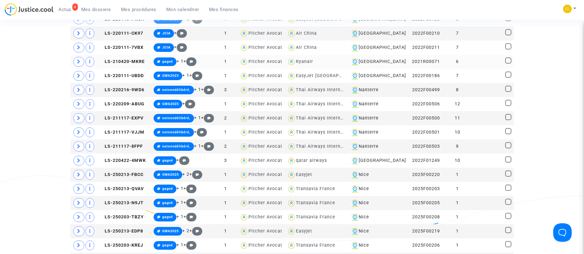
click at [458, 67] on td "6" at bounding box center [457, 62] width 28 height 14
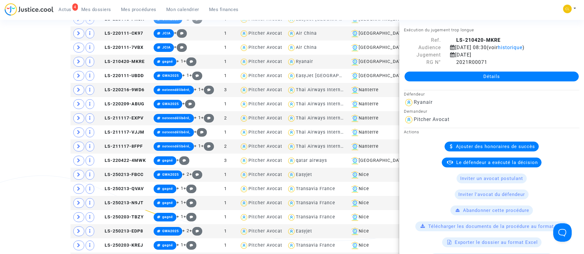
drag, startPoint x: 506, startPoint y: 10, endPoint x: 470, endPoint y: 38, distance: 44.5
click at [506, 10] on div "4 Actus Mes dossiers Mes procédures Mon calendrier Mes finances Mon profil Chan…" at bounding box center [292, 11] width 584 height 17
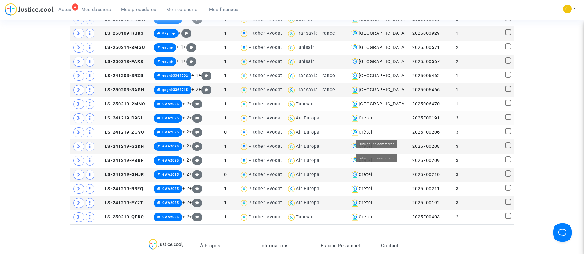
scroll to position [584, 0]
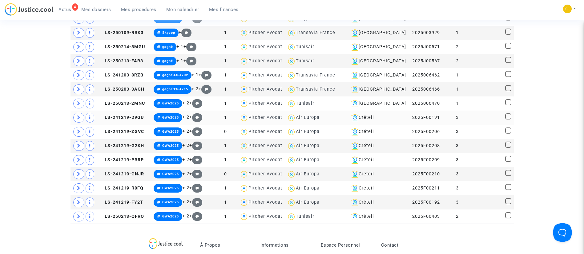
click at [492, 121] on td at bounding box center [487, 118] width 32 height 14
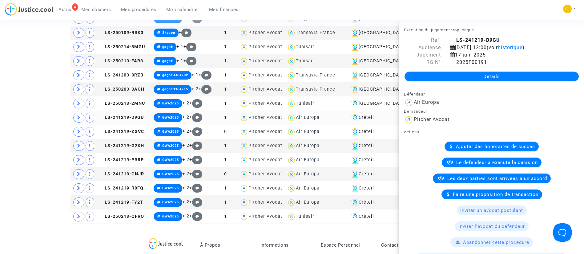
scroll to position [418, 0]
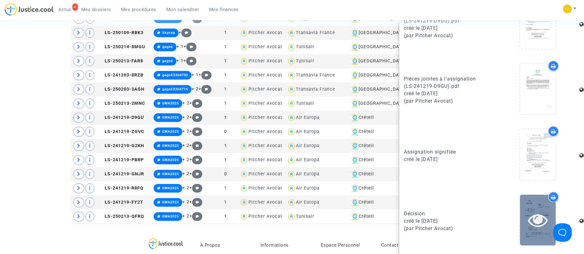
click at [528, 222] on icon at bounding box center [538, 220] width 20 height 20
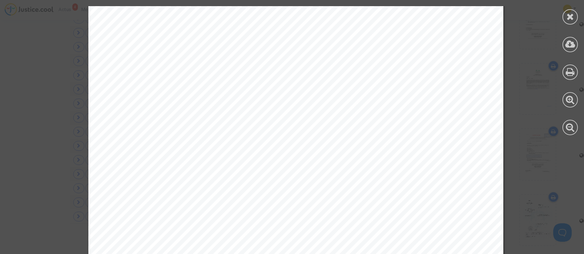
scroll to position [3243, 0]
click at [568, 16] on icon at bounding box center [570, 16] width 8 height 9
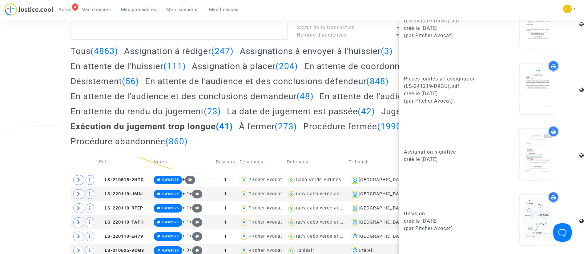
scroll to position [0, 0]
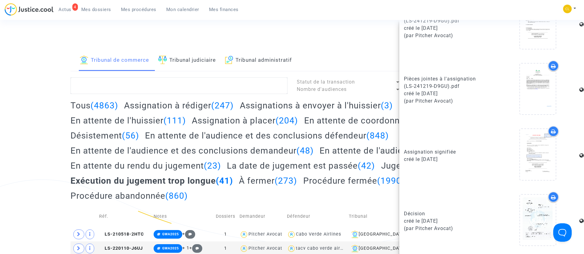
drag, startPoint x: 119, startPoint y: 63, endPoint x: 119, endPoint y: 36, distance: 26.8
click at [119, 63] on link "Tribunal de commerce" at bounding box center [114, 60] width 69 height 21
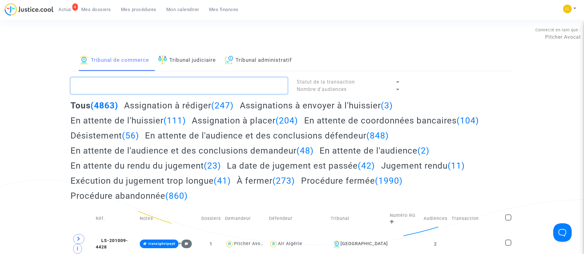
click at [129, 82] on textarea at bounding box center [178, 86] width 217 height 17
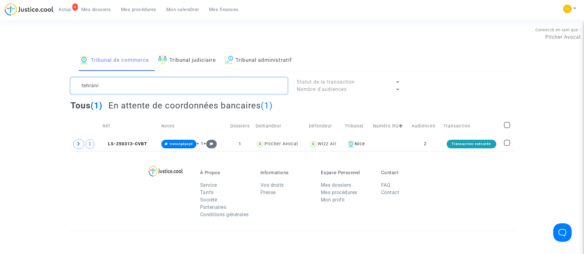
type textarea "tehrani"
click at [427, 153] on div "À Propos Service Tarifs Société Partenaires Conditions générales Informations V…" at bounding box center [291, 191] width 443 height 80
click at [428, 149] on td "2" at bounding box center [425, 144] width 32 height 14
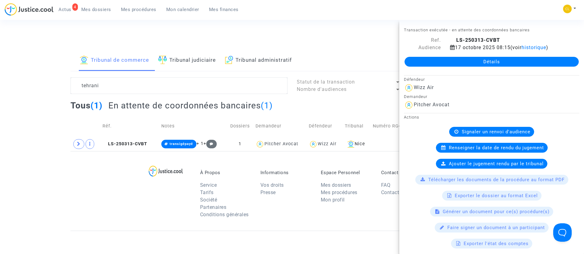
click at [461, 63] on link "Détails" at bounding box center [491, 62] width 174 height 10
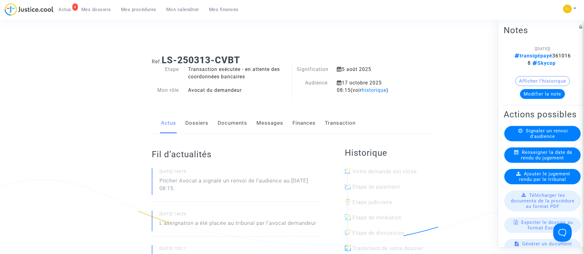
click at [337, 125] on link "Transaction" at bounding box center [340, 123] width 31 height 20
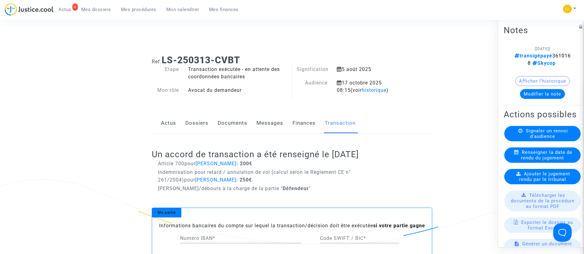
click at [294, 120] on link "Finances" at bounding box center [303, 123] width 23 height 20
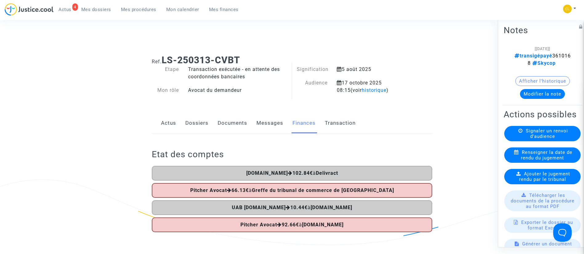
click at [190, 120] on link "Dossiers" at bounding box center [196, 123] width 23 height 20
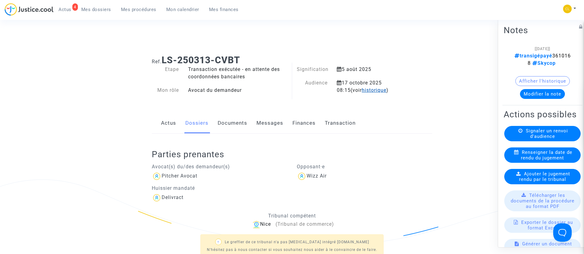
click at [362, 88] on span "historique" at bounding box center [374, 90] width 25 height 6
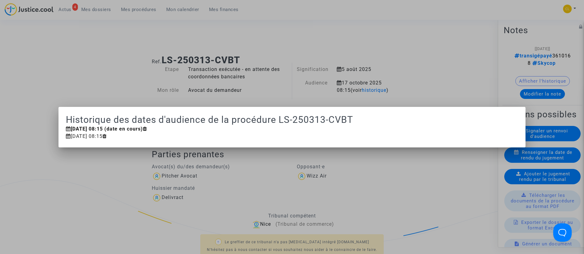
click at [113, 58] on div at bounding box center [292, 127] width 584 height 254
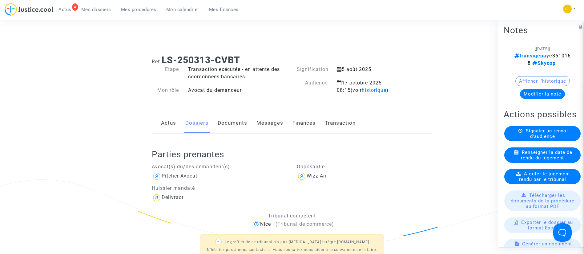
click at [245, 129] on link "Documents" at bounding box center [233, 123] width 30 height 20
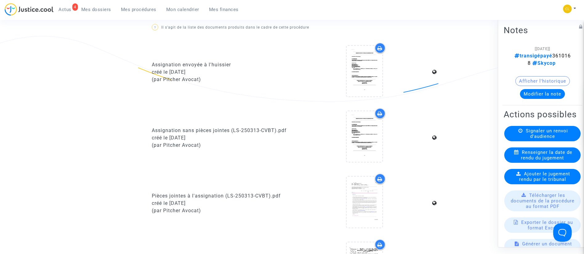
scroll to position [231, 0]
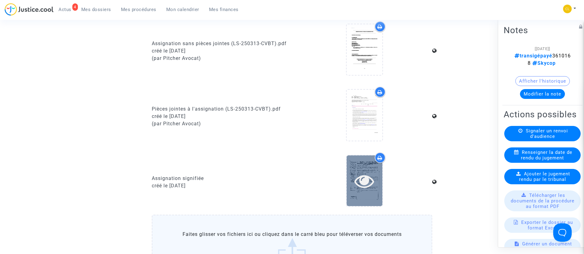
click at [366, 182] on icon at bounding box center [364, 181] width 20 height 20
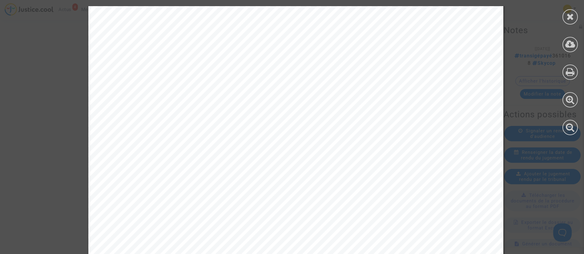
scroll to position [2786, 0]
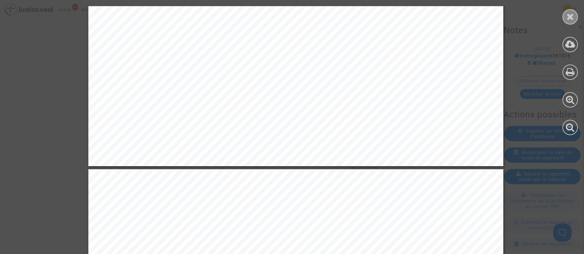
drag, startPoint x: 571, startPoint y: 13, endPoint x: 467, endPoint y: 54, distance: 112.3
click at [570, 14] on icon at bounding box center [570, 16] width 8 height 9
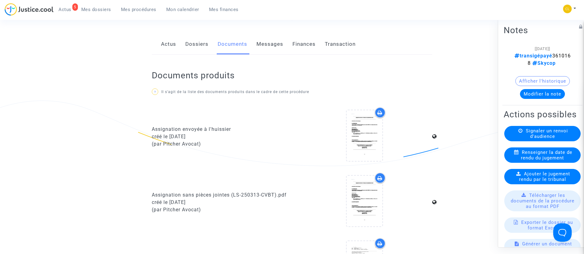
scroll to position [0, 0]
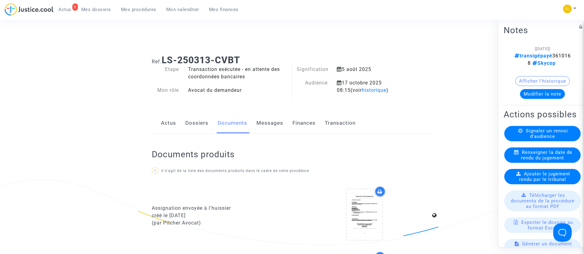
click at [134, 7] on span "Mes procédures" at bounding box center [138, 10] width 35 height 6
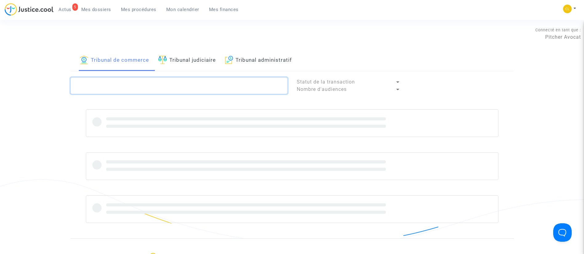
click at [147, 87] on textarea at bounding box center [178, 86] width 217 height 17
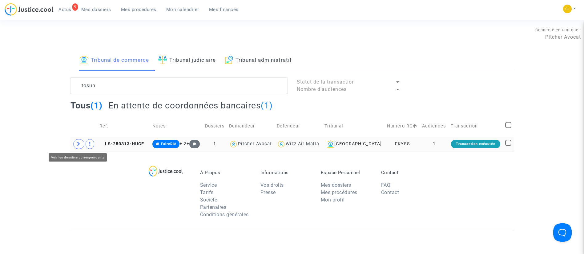
click at [78, 142] on icon at bounding box center [79, 144] width 4 height 5
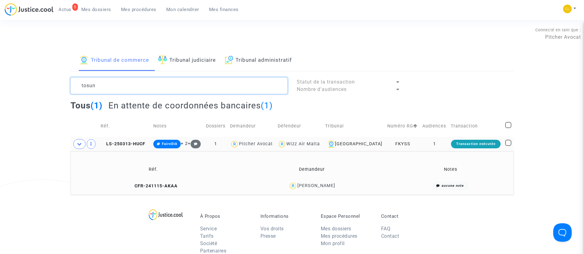
click at [136, 89] on textarea at bounding box center [178, 86] width 217 height 17
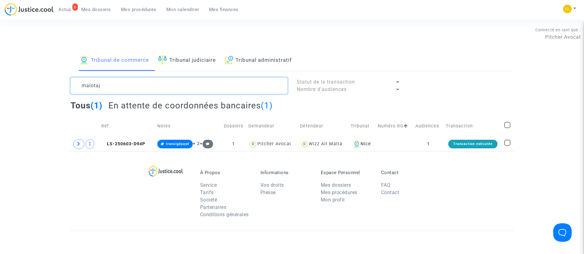
drag, startPoint x: 122, startPoint y: 90, endPoint x: 86, endPoint y: 89, distance: 36.0
click at [86, 89] on textarea at bounding box center [178, 86] width 217 height 17
type textarea "m"
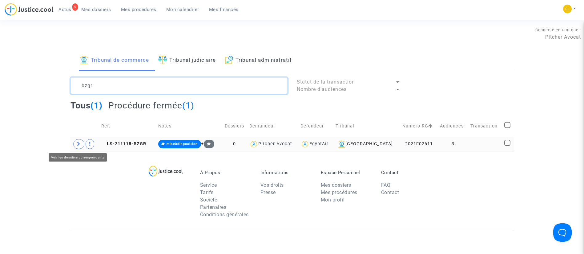
type textarea "bzgr"
click at [75, 145] on span at bounding box center [78, 144] width 11 height 10
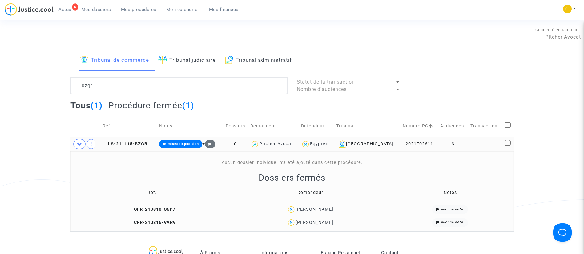
scroll to position [92, 0]
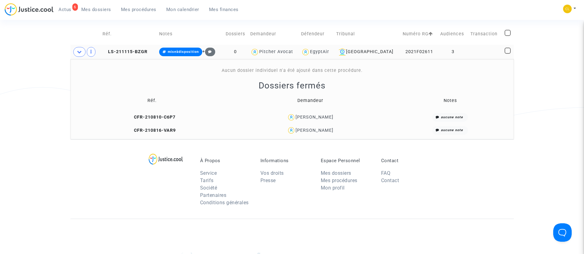
click at [309, 127] on span "[PERSON_NAME]" at bounding box center [314, 113] width 38 height 41
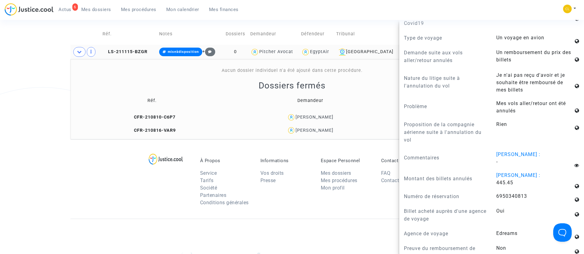
scroll to position [323, 0]
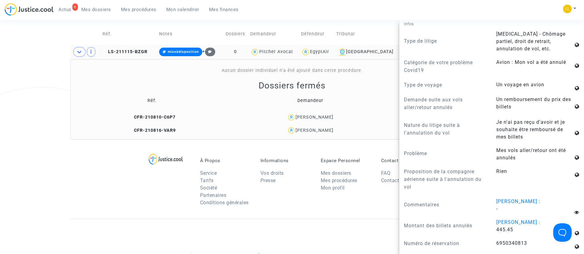
click at [327, 114] on span "[PERSON_NAME]" at bounding box center [314, 99] width 38 height 41
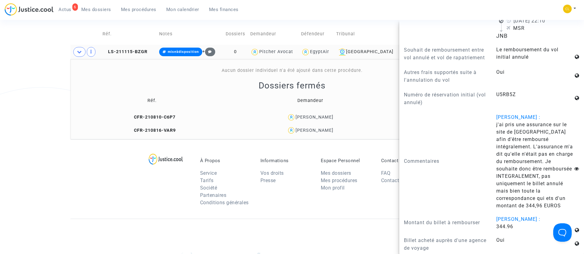
scroll to position [0, 0]
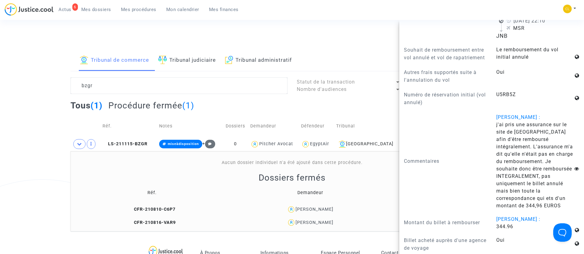
click at [103, 12] on span "Mes dossiers" at bounding box center [96, 10] width 30 height 6
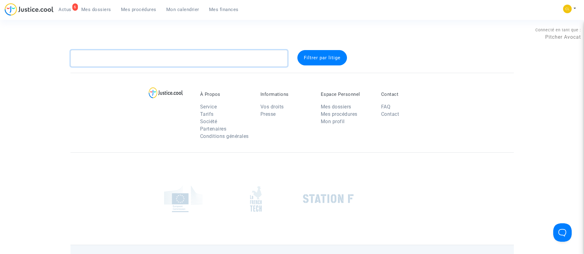
click at [132, 56] on textarea at bounding box center [178, 58] width 217 height 17
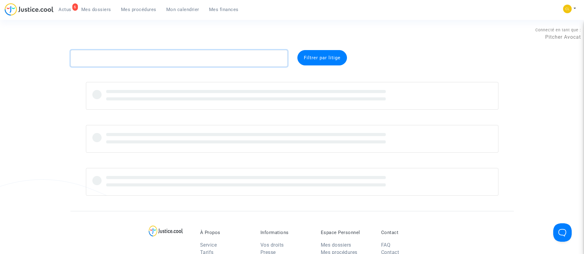
paste textarea "CFR-230227-PPCD"
type textarea "CFR-230227-PPCD"
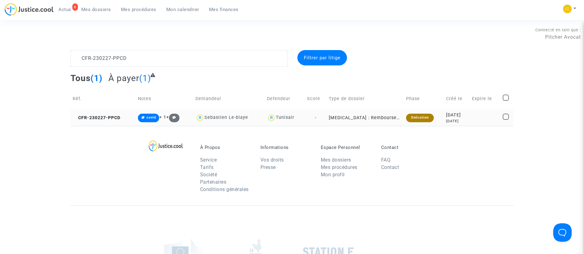
click at [454, 120] on div "[DATE]" at bounding box center [457, 121] width 22 height 5
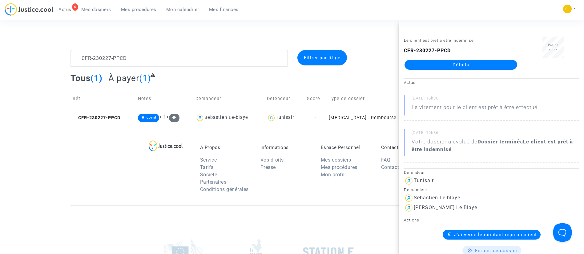
click at [455, 63] on link "Détails" at bounding box center [460, 65] width 113 height 10
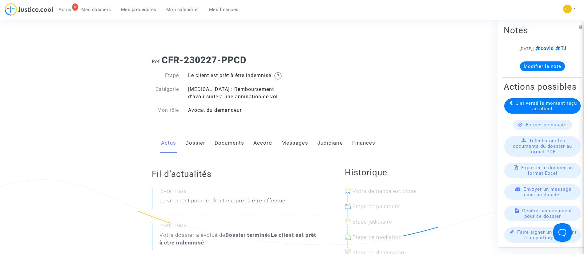
scroll to position [5, 0]
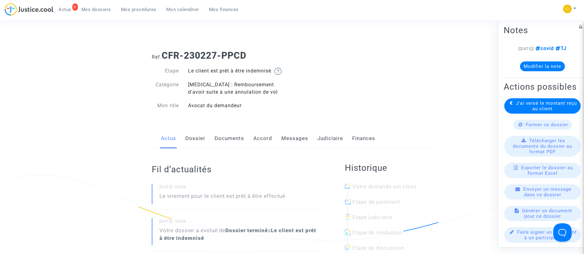
click at [202, 141] on link "Dossier" at bounding box center [195, 139] width 20 height 20
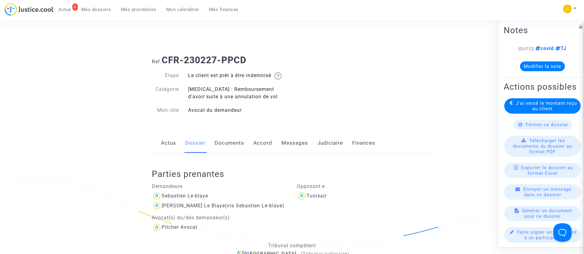
click at [168, 144] on link "Actus" at bounding box center [168, 143] width 15 height 20
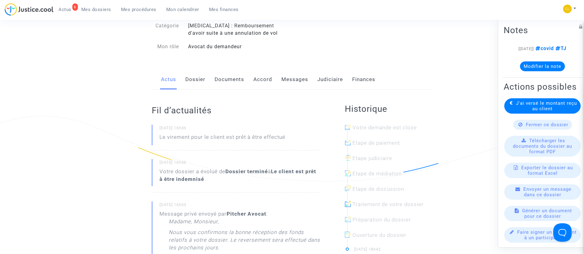
scroll to position [64, 0]
click at [197, 77] on link "Dossier" at bounding box center [195, 79] width 20 height 20
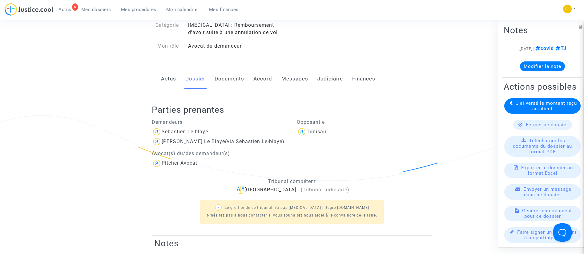
drag, startPoint x: 85, startPoint y: 4, endPoint x: 87, endPoint y: 7, distance: 3.9
click at [85, 4] on ul "6 Actus Mes dossiers Mes procédures Mon calendrier Mes finances" at bounding box center [149, 8] width 190 height 11
click at [87, 7] on span "Mes dossiers" at bounding box center [96, 10] width 30 height 6
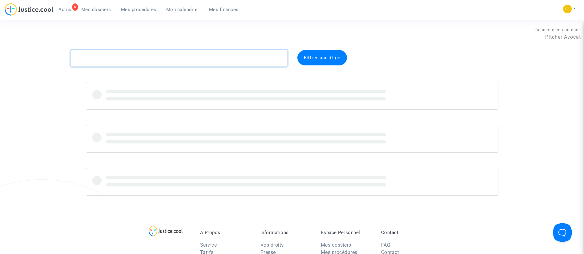
click at [131, 58] on textarea at bounding box center [178, 58] width 217 height 17
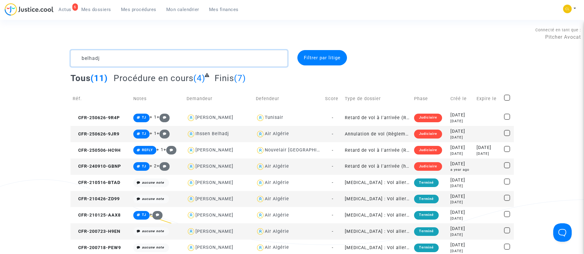
drag, startPoint x: 191, startPoint y: 59, endPoint x: 27, endPoint y: 61, distance: 163.4
click at [27, 61] on div "belhadj Filtrer par litige Tous (11) Procédure en cours (4) Finis (7) Réf. Note…" at bounding box center [292, 169] width 584 height 239
paste textarea "CFR-200206-6XXY"
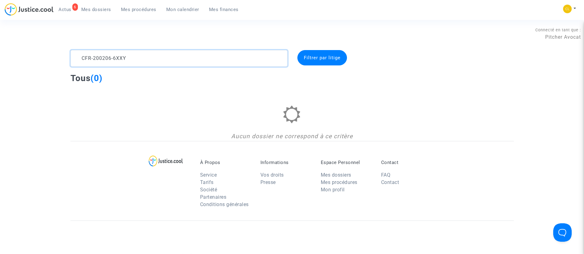
drag, startPoint x: 166, startPoint y: 60, endPoint x: 54, endPoint y: 45, distance: 112.4
click at [54, 45] on section "Connecté en tant que : Pitcher Avocat CFR-200206-6XXY Filtrer par litige Tous (…" at bounding box center [292, 185] width 584 height 370
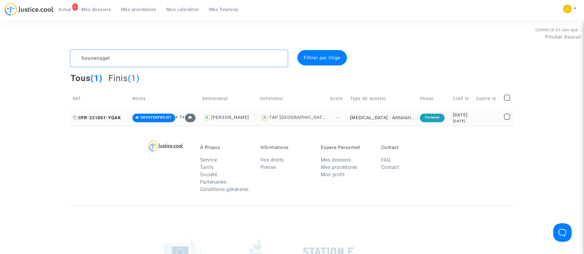
type textarea "houvenagel"
click at [75, 116] on icon at bounding box center [75, 118] width 5 height 4
drag, startPoint x: 74, startPoint y: 119, endPoint x: 78, endPoint y: 118, distance: 4.4
click at [74, 119] on icon at bounding box center [75, 118] width 5 height 4
click at [457, 117] on div "[DATE]" at bounding box center [462, 115] width 19 height 7
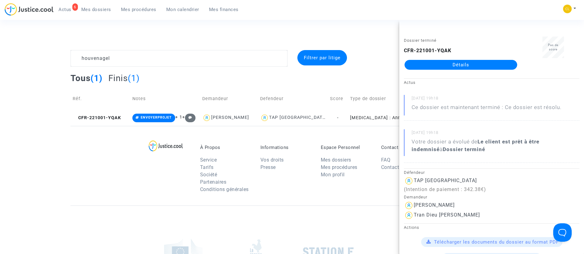
click at [449, 67] on link "Détails" at bounding box center [460, 65] width 113 height 10
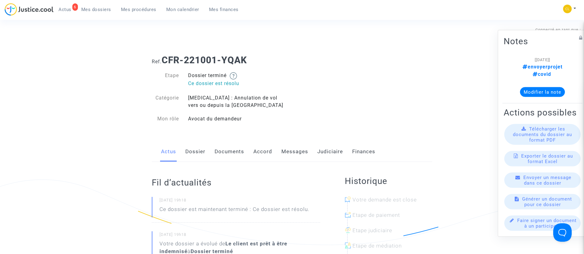
drag, startPoint x: 100, startPoint y: 9, endPoint x: 117, endPoint y: 31, distance: 28.1
click at [100, 9] on span "Mes dossiers" at bounding box center [96, 10] width 30 height 6
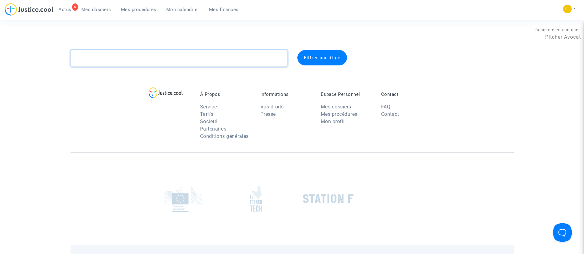
click at [146, 57] on textarea at bounding box center [178, 58] width 217 height 17
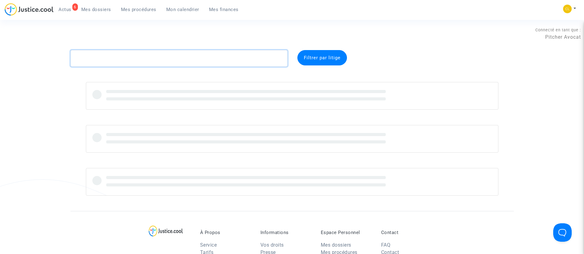
paste textarea "CFR-200207-YXZX"
type textarea "CFR-200207-YXZX"
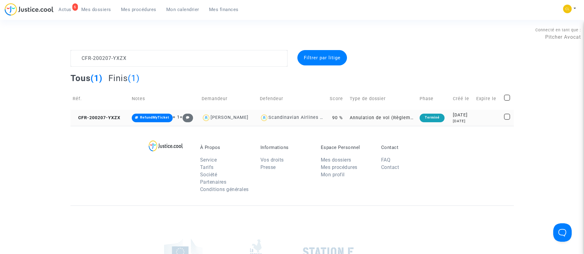
click at [467, 125] on td "[DATE] [DATE]" at bounding box center [461, 118] width 23 height 16
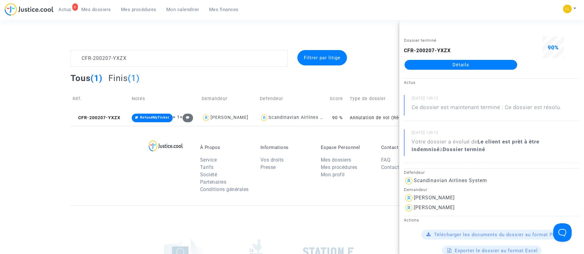
click at [458, 69] on link "Détails" at bounding box center [460, 65] width 113 height 10
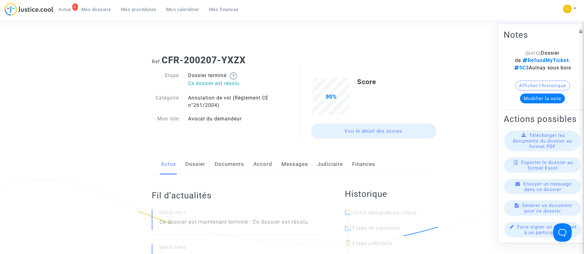
click at [330, 162] on link "Judiciaire" at bounding box center [330, 164] width 26 height 20
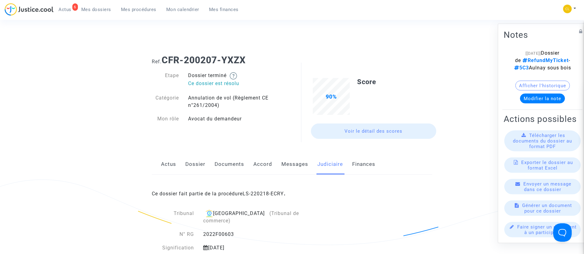
click at [284, 194] on link "LS-220218-ECRY" at bounding box center [262, 194] width 41 height 6
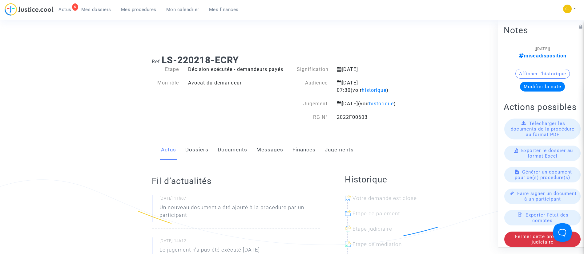
click at [344, 156] on link "Jugements" at bounding box center [339, 150] width 29 height 20
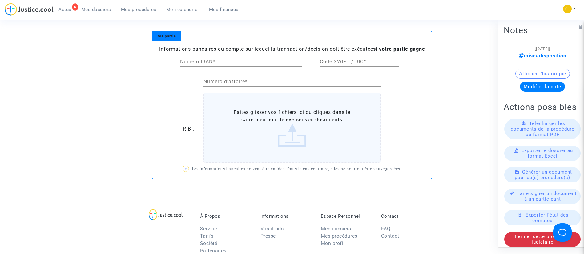
scroll to position [92, 0]
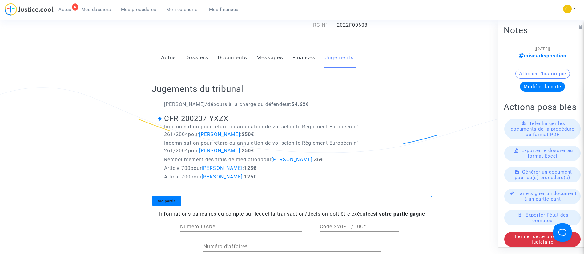
click at [297, 61] on link "Finances" at bounding box center [303, 58] width 23 height 20
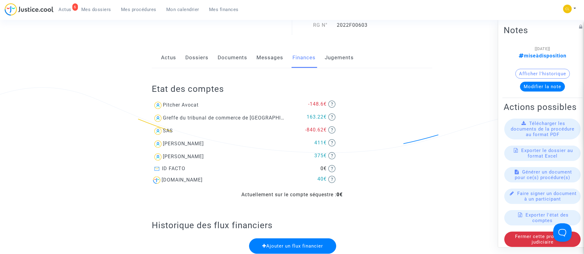
scroll to position [231, 0]
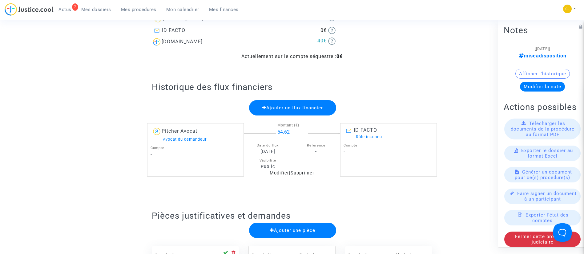
click at [96, 11] on span "Mes dossiers" at bounding box center [96, 10] width 30 height 6
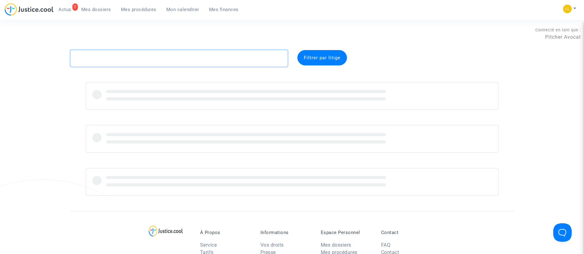
click at [118, 61] on textarea at bounding box center [178, 58] width 217 height 17
paste textarea "CFR-211017-XF9J"
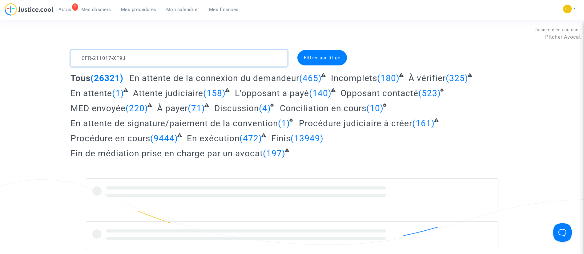
type textarea "CFR-211017-XF9J"
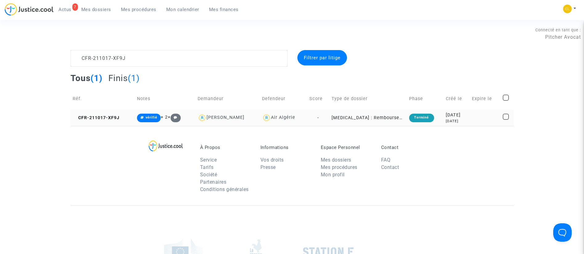
drag, startPoint x: 468, startPoint y: 124, endPoint x: 470, endPoint y: 116, distance: 8.1
click at [468, 124] on td "[DATE] [DATE]" at bounding box center [456, 118] width 26 height 16
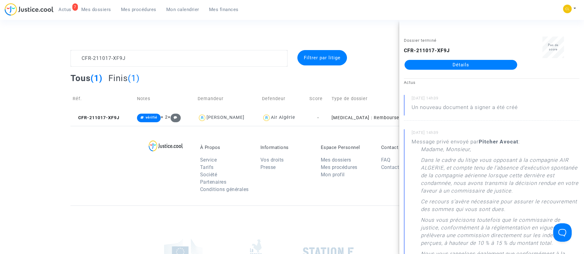
drag, startPoint x: 469, startPoint y: 66, endPoint x: 474, endPoint y: 64, distance: 5.3
click at [469, 66] on link "Détails" at bounding box center [460, 65] width 113 height 10
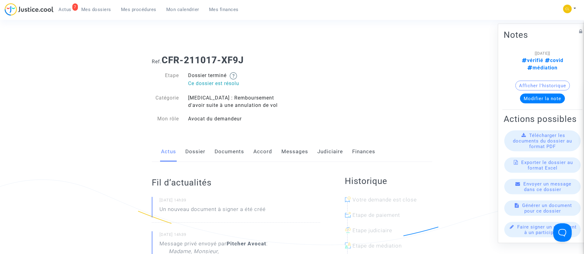
click at [318, 152] on link "Judiciaire" at bounding box center [330, 152] width 26 height 20
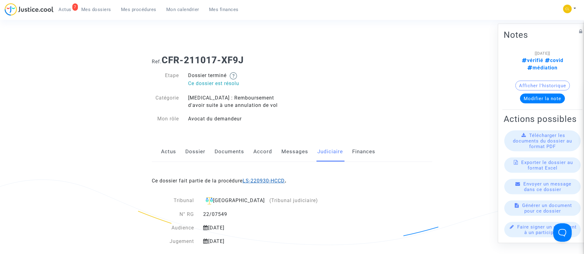
click at [255, 181] on link "LS-220930-HCCD" at bounding box center [263, 181] width 42 height 6
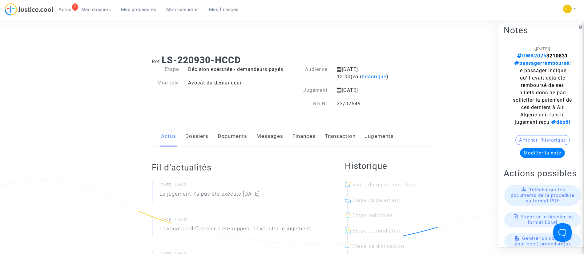
click at [379, 133] on link "Jugements" at bounding box center [379, 136] width 29 height 20
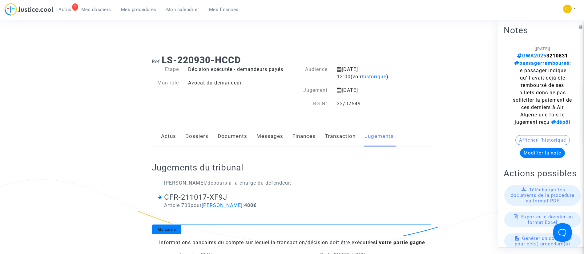
click at [235, 134] on link "Documents" at bounding box center [233, 136] width 30 height 20
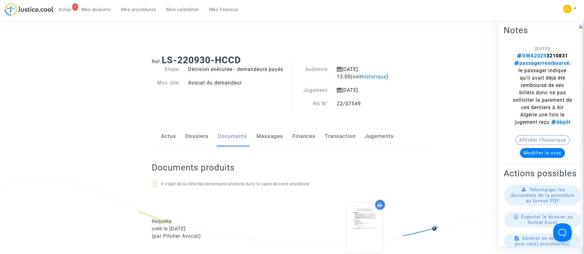
click at [204, 144] on link "Dossiers" at bounding box center [196, 136] width 23 height 20
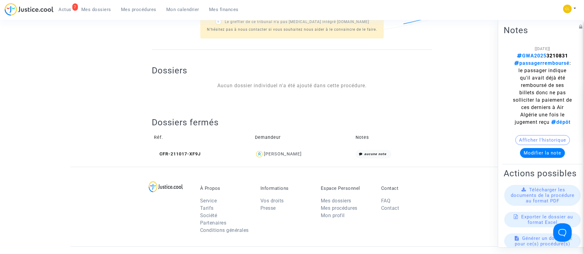
scroll to position [231, 0]
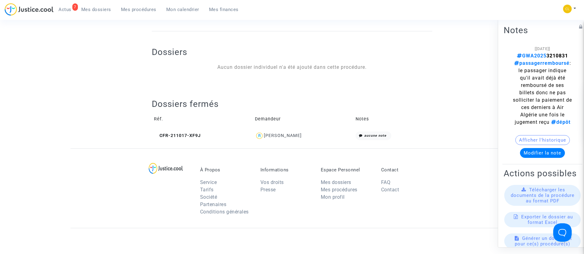
click at [287, 135] on div "[PERSON_NAME]" at bounding box center [283, 135] width 38 height 5
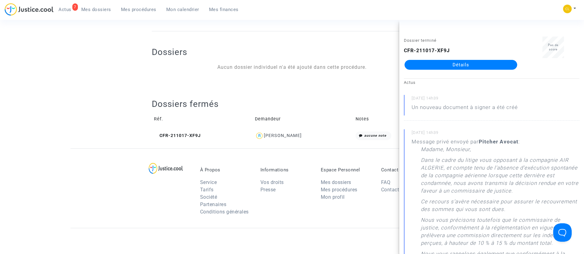
drag, startPoint x: 463, startPoint y: 66, endPoint x: 458, endPoint y: 65, distance: 5.6
click at [463, 66] on link "Détails" at bounding box center [460, 65] width 113 height 10
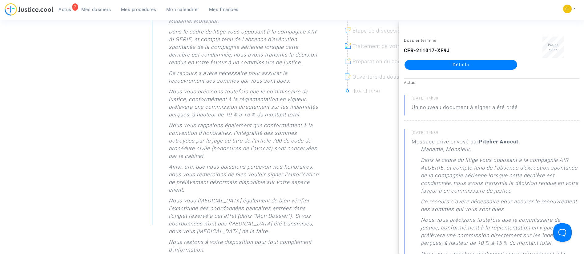
click at [221, 137] on p "Nous vous rappelons également que conformément à la convention d’honoraires, l’…" at bounding box center [244, 143] width 151 height 42
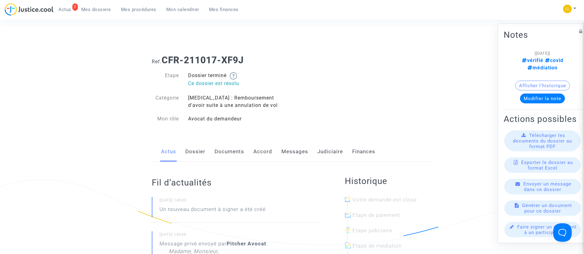
click at [201, 158] on link "Dossier" at bounding box center [195, 152] width 20 height 20
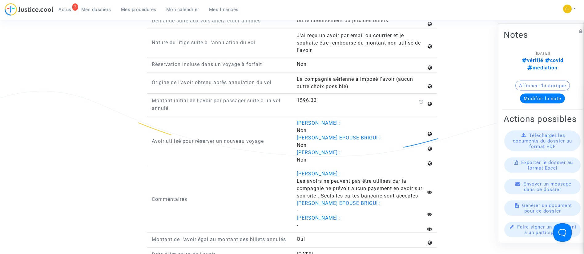
scroll to position [738, 0]
click at [89, 15] on div "7 Actus Mes dossiers Mes procédures Mon calendrier Mes finances" at bounding box center [124, 11] width 239 height 17
click at [91, 13] on link "Mes dossiers" at bounding box center [96, 9] width 40 height 9
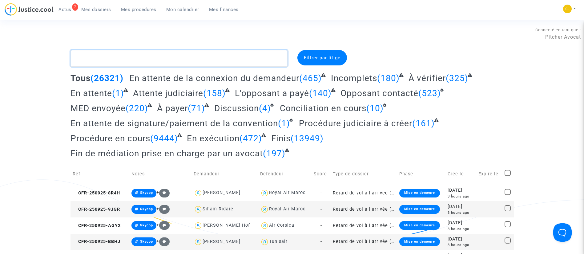
click at [192, 56] on textarea at bounding box center [178, 58] width 217 height 17
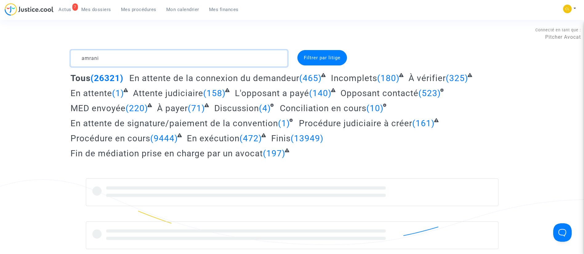
type textarea "amrani"
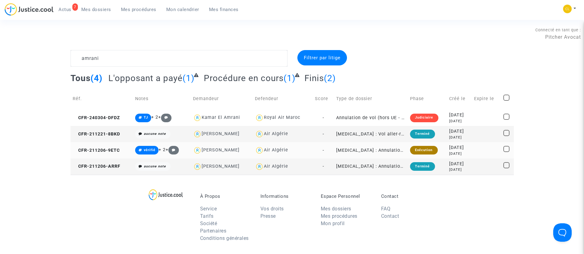
click at [457, 152] on div "[DATE]" at bounding box center [459, 153] width 21 height 5
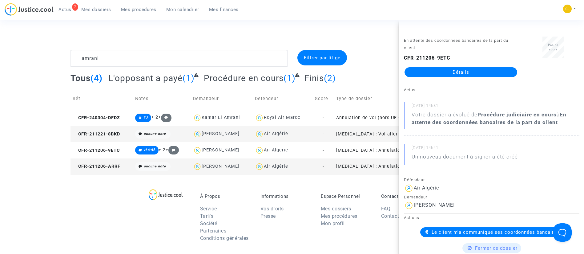
click at [432, 74] on link "Détails" at bounding box center [460, 72] width 113 height 10
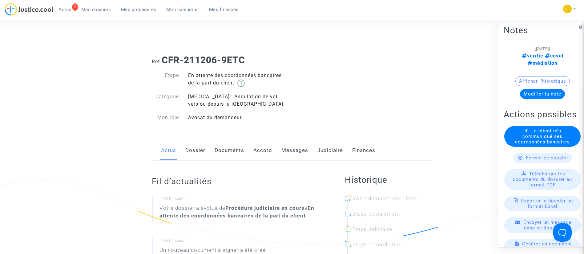
drag, startPoint x: 295, startPoint y: 152, endPoint x: 285, endPoint y: 145, distance: 11.9
click at [294, 152] on link "Messages" at bounding box center [294, 151] width 27 height 20
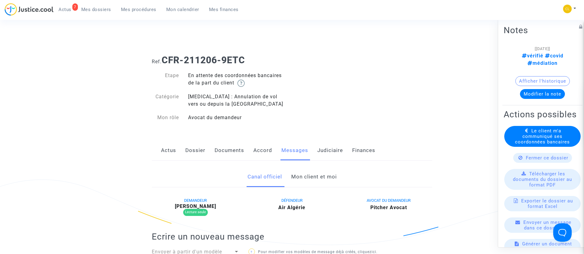
click at [332, 153] on link "Judiciaire" at bounding box center [330, 151] width 26 height 20
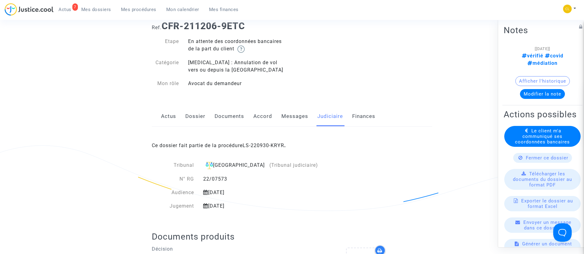
scroll to position [46, 0]
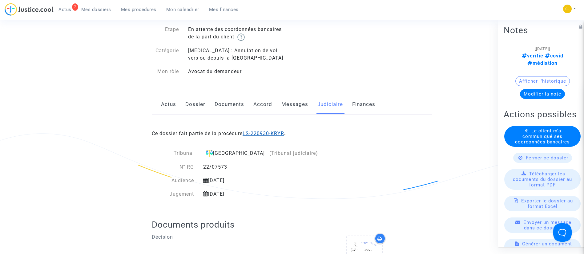
click at [265, 134] on link "LS-220930-KRYR" at bounding box center [263, 134] width 42 height 6
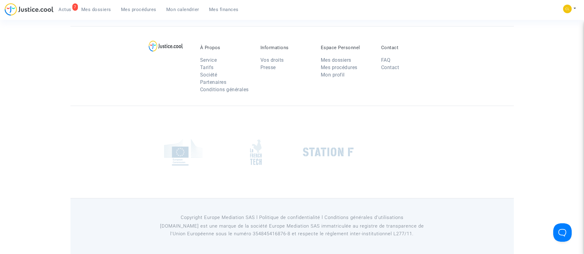
scroll to position [46, 0]
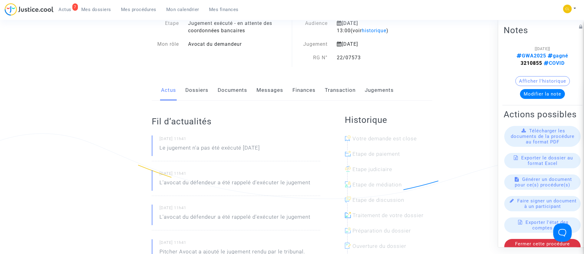
click at [365, 94] on link "Jugements" at bounding box center [379, 90] width 29 height 20
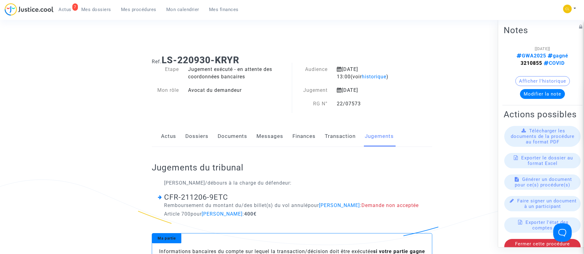
click at [203, 136] on link "Dossiers" at bounding box center [196, 136] width 23 height 20
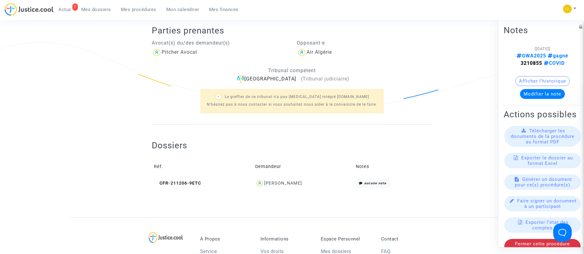
scroll to position [138, 0]
drag, startPoint x: 273, startPoint y: 181, endPoint x: 269, endPoint y: 178, distance: 5.4
click at [273, 180] on div "[PERSON_NAME]" at bounding box center [283, 182] width 38 height 5
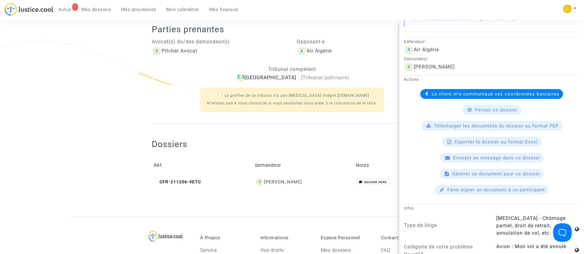
click at [473, 113] on div "Fermer ce dossier" at bounding box center [491, 110] width 59 height 10
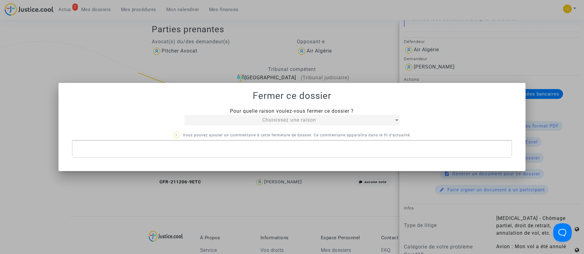
scroll to position [0, 0]
click at [342, 120] on div "Choisissez une raison" at bounding box center [289, 120] width 210 height 7
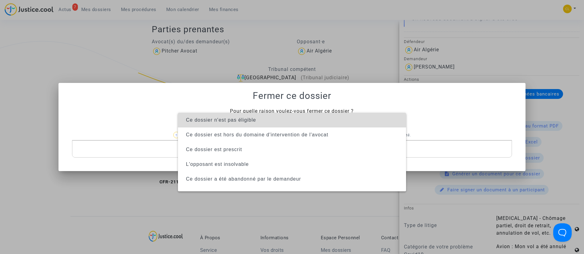
click at [342, 120] on span "Ce dossier n'est pas éligible" at bounding box center [292, 120] width 218 height 15
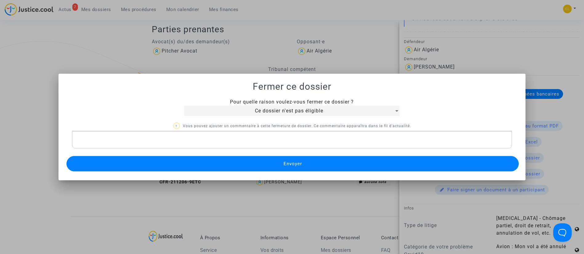
click at [318, 170] on button "Envoyer" at bounding box center [292, 163] width 452 height 15
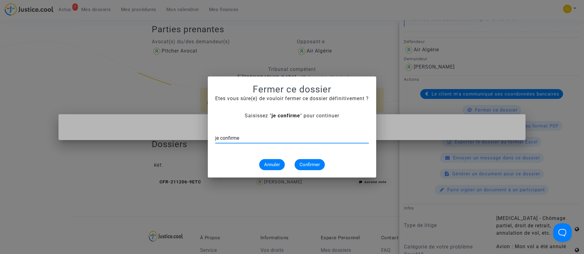
type input "je confirme"
click at [303, 166] on span "Confirmer" at bounding box center [309, 165] width 20 height 6
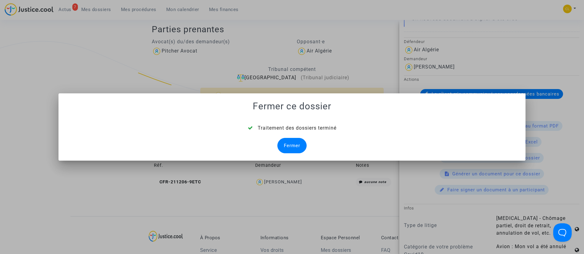
click at [300, 150] on div "Fermer" at bounding box center [291, 145] width 29 height 15
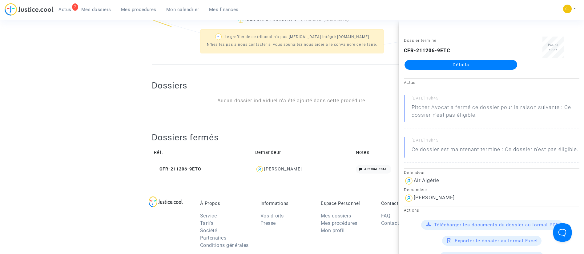
scroll to position [231, 0]
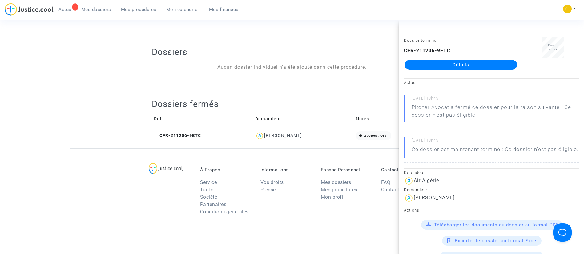
drag, startPoint x: 154, startPoint y: 136, endPoint x: 162, endPoint y: 127, distance: 11.6
click at [154, 136] on icon at bounding box center [156, 136] width 5 height 4
click at [429, 68] on link "Détails" at bounding box center [460, 65] width 113 height 10
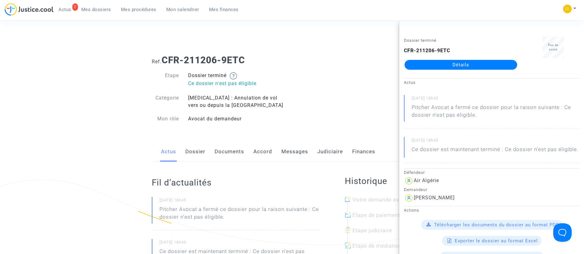
click at [229, 158] on link "Documents" at bounding box center [229, 152] width 30 height 20
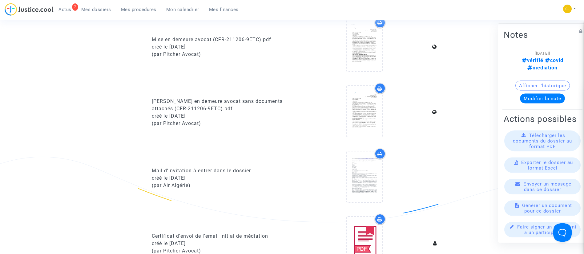
scroll to position [369, 0]
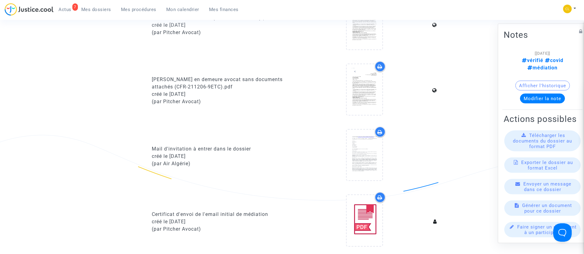
drag, startPoint x: 193, startPoint y: 13, endPoint x: 181, endPoint y: 9, distance: 12.7
click at [193, 13] on link "Mon calendrier" at bounding box center [182, 9] width 43 height 9
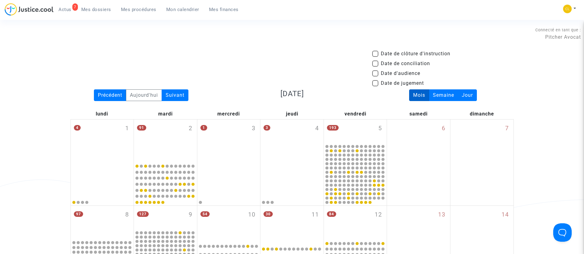
click at [409, 73] on span "Date d'audience" at bounding box center [400, 73] width 39 height 7
click at [375, 77] on input "Date d'audience" at bounding box center [375, 77] width 0 height 0
checkbox input "true"
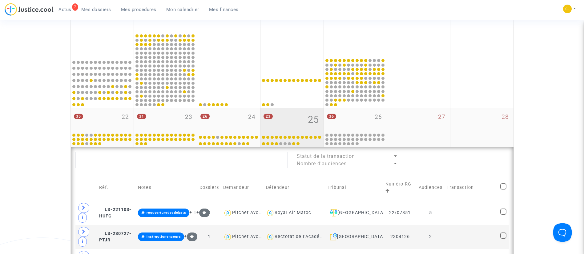
scroll to position [369, 0]
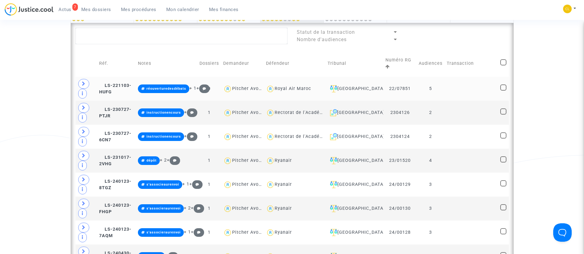
click at [454, 84] on td at bounding box center [471, 89] width 54 height 24
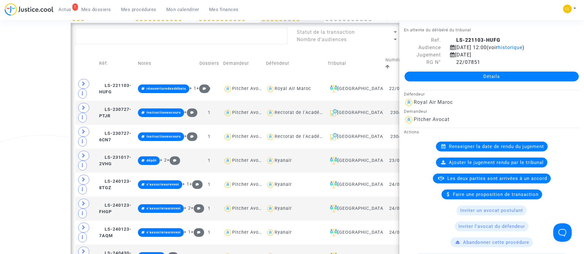
click at [490, 150] on span "Renseigner la date de rendu du jugement" at bounding box center [496, 147] width 95 height 6
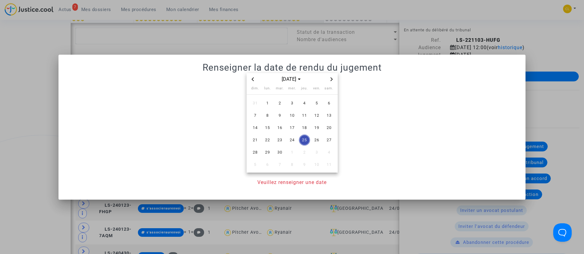
click at [332, 81] on span "Next month" at bounding box center [331, 79] width 7 height 7
click at [274, 104] on span "2" at bounding box center [279, 103] width 11 height 11
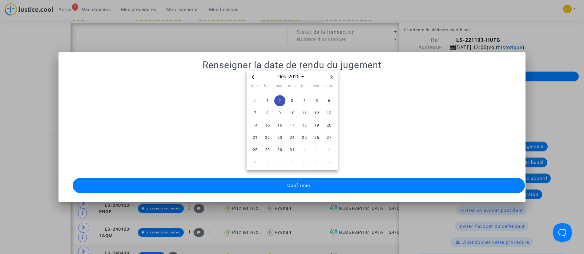
click at [276, 182] on button "Confirmer" at bounding box center [299, 185] width 452 height 15
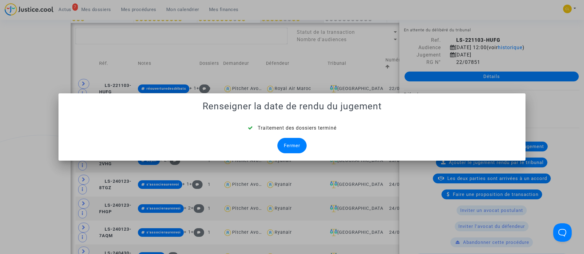
click at [298, 145] on div "Fermer" at bounding box center [291, 145] width 29 height 15
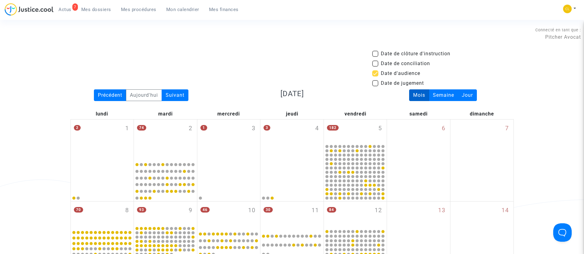
scroll to position [369, 0]
